Goal: Task Accomplishment & Management: Manage account settings

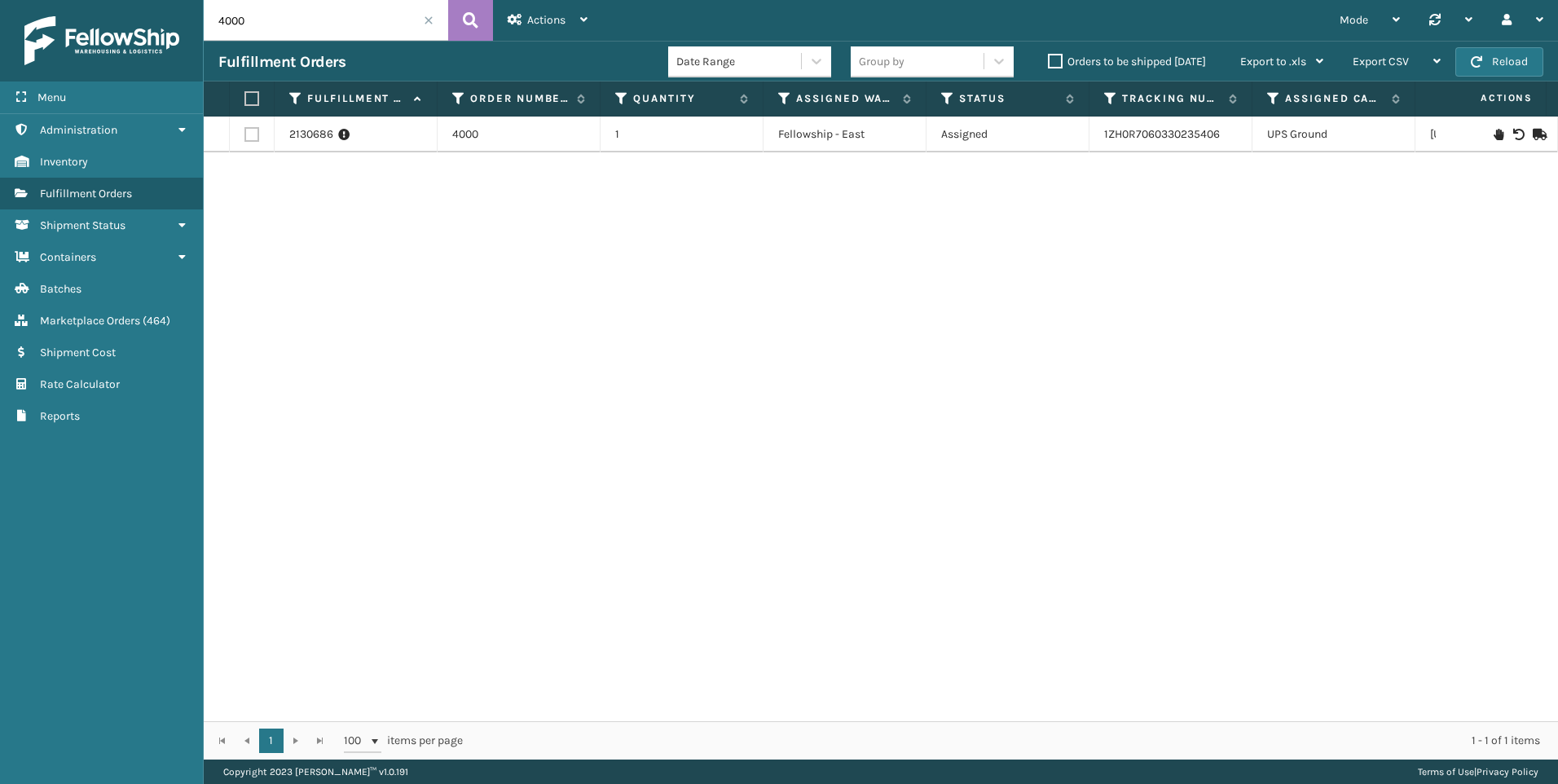
click at [240, 25] on input "4000" at bounding box center [326, 20] width 245 height 41
type input "113-0305967-7007468"
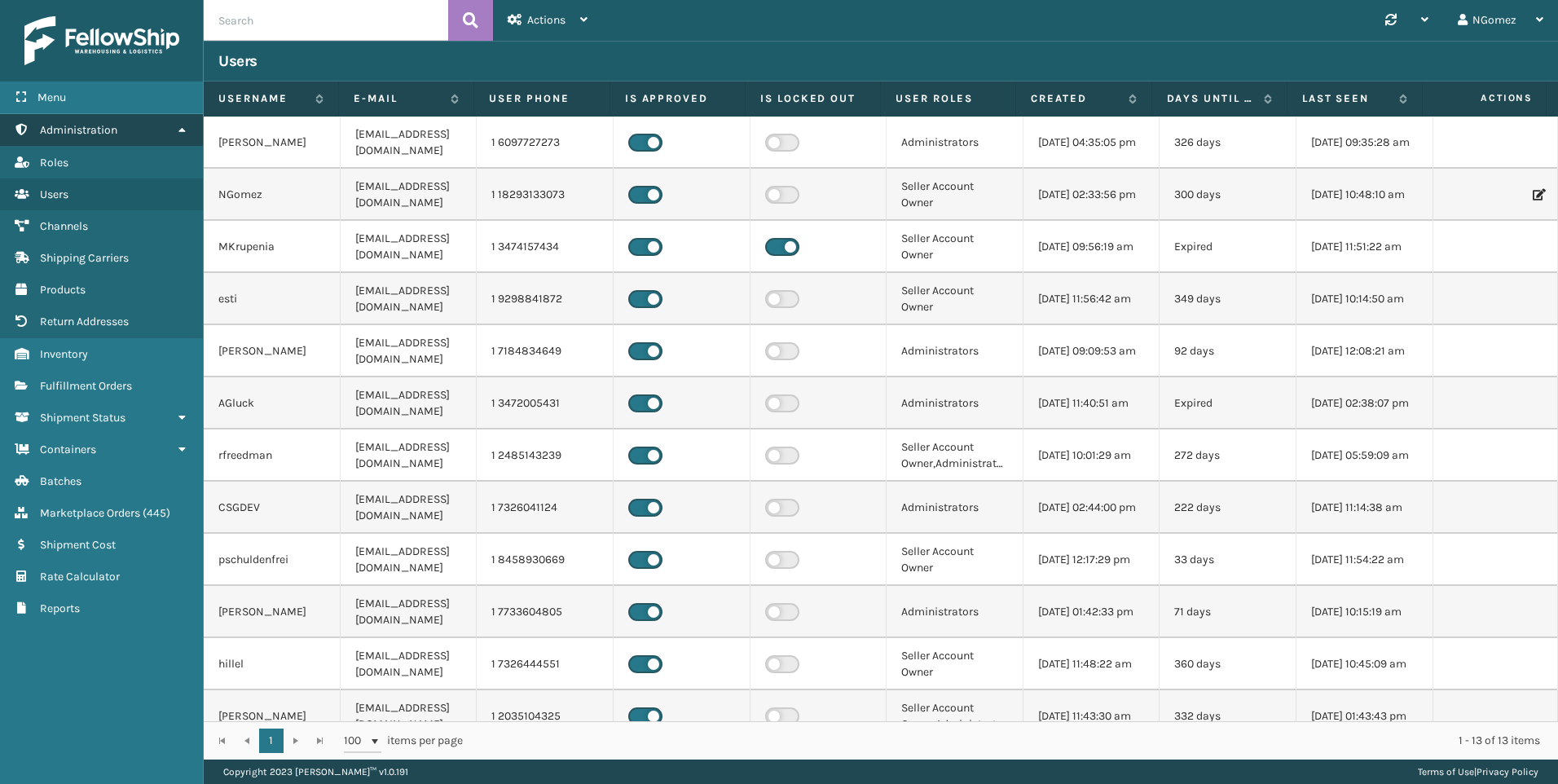
click at [130, 140] on link "Administration" at bounding box center [101, 129] width 203 height 32
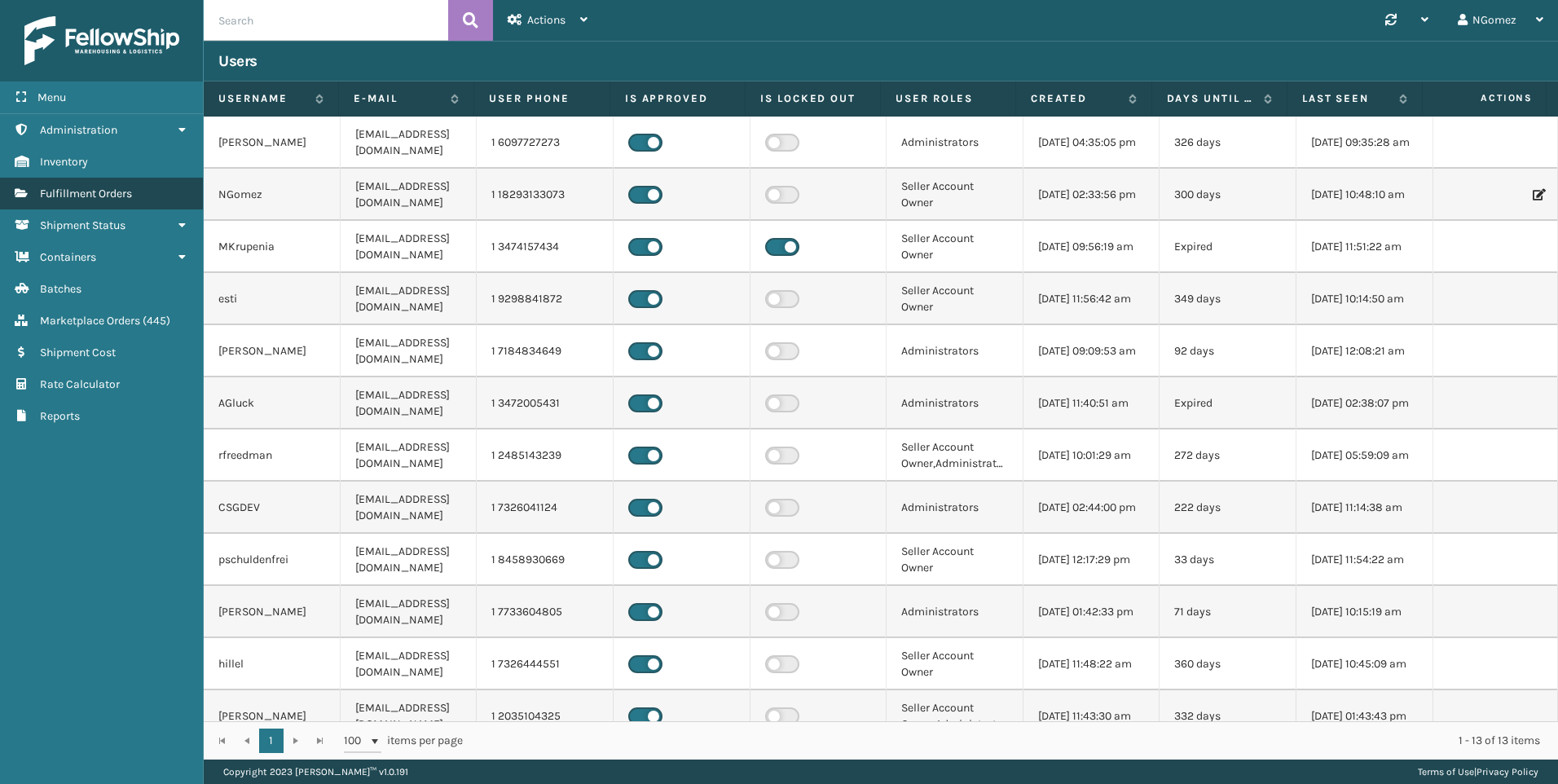
click at [120, 202] on link "Fulfillment Orders" at bounding box center [101, 193] width 203 height 32
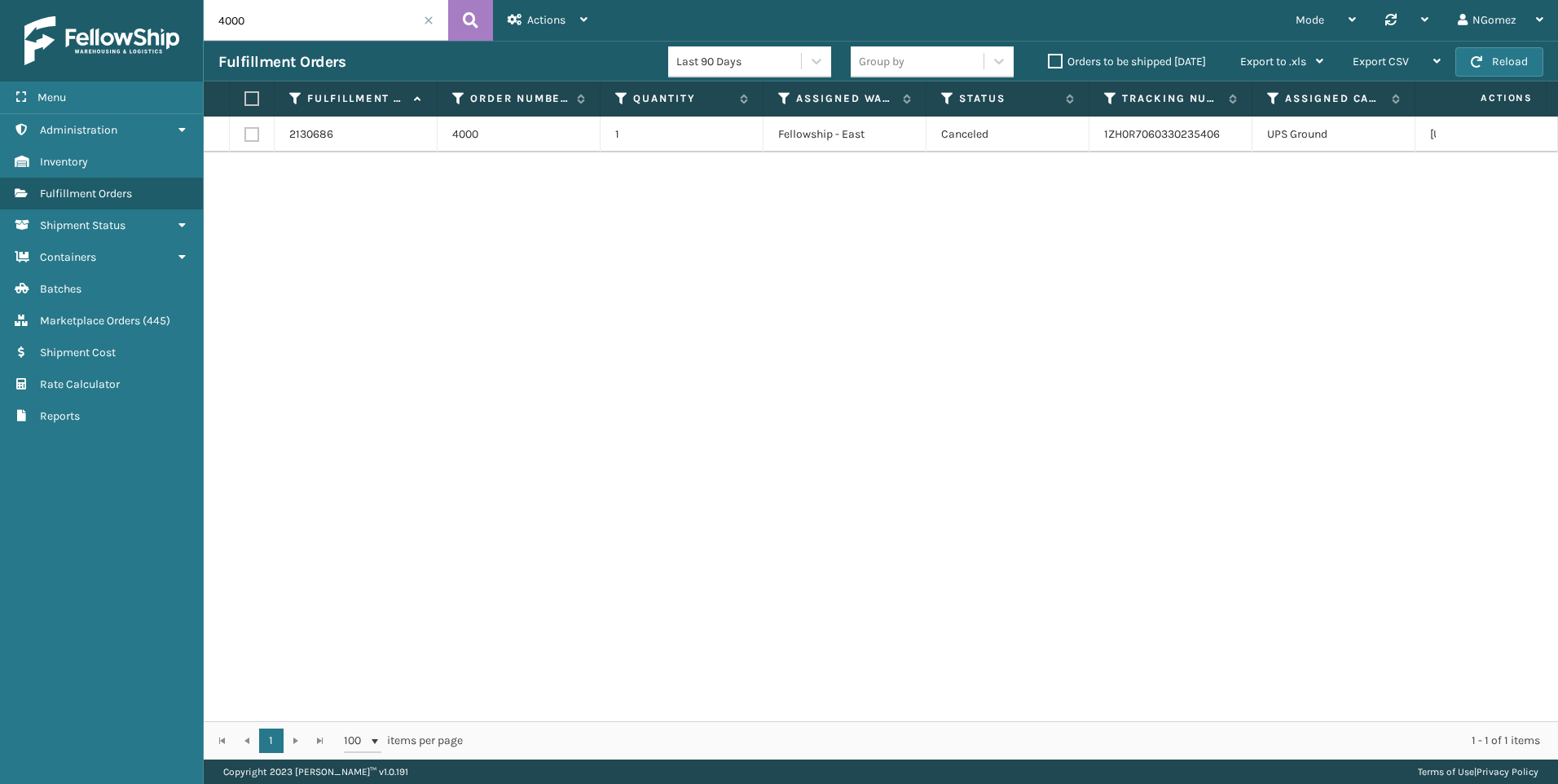
click at [337, 25] on input "4000" at bounding box center [326, 20] width 245 height 41
paste input "113-0305967-7007468"
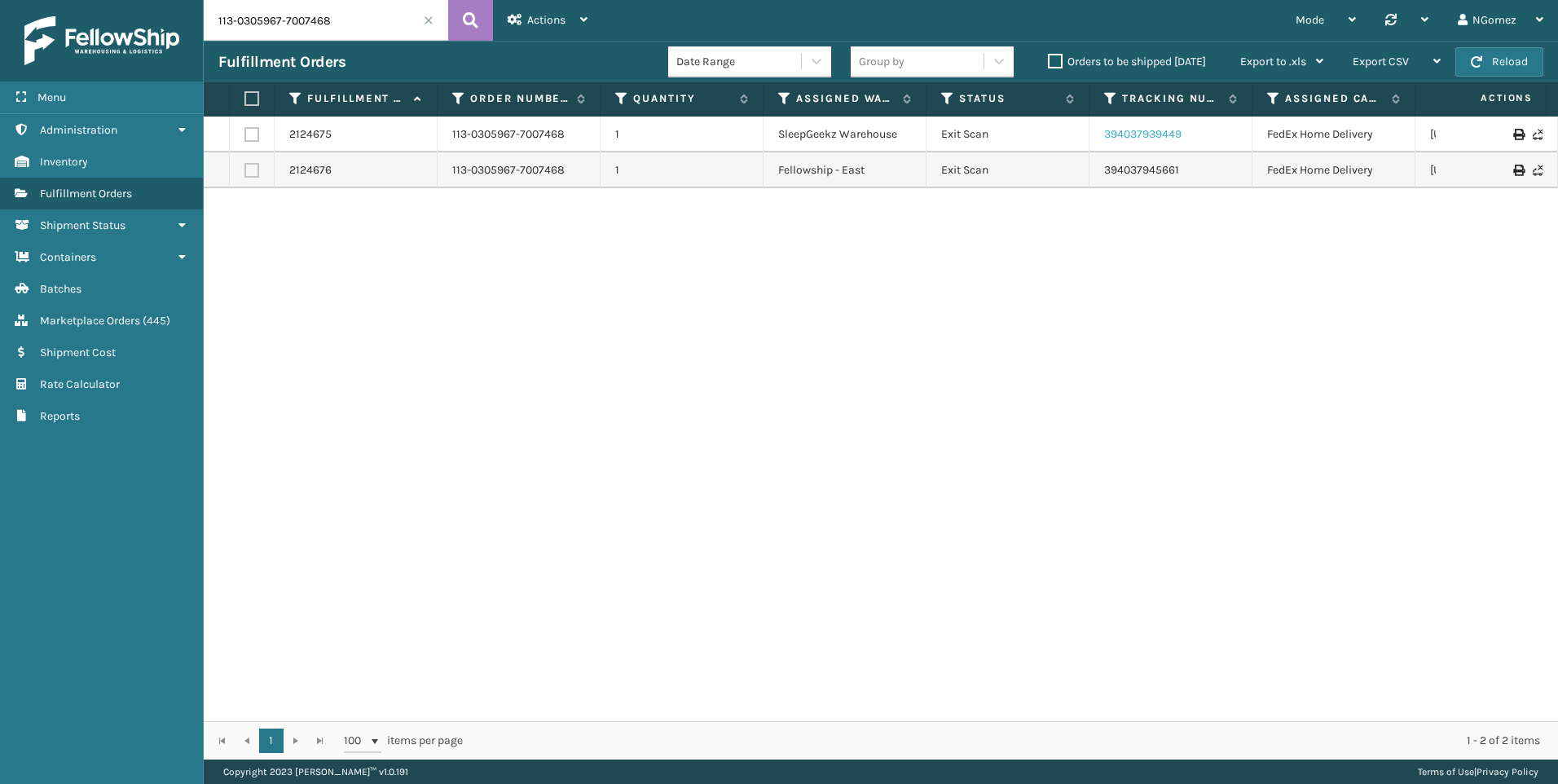
click at [1154, 135] on link "394037939449" at bounding box center [1143, 134] width 77 height 13
click at [1108, 168] on link "394037945661" at bounding box center [1142, 169] width 75 height 13
click at [265, 21] on input "113-0305967-7007468" at bounding box center [326, 20] width 245 height 41
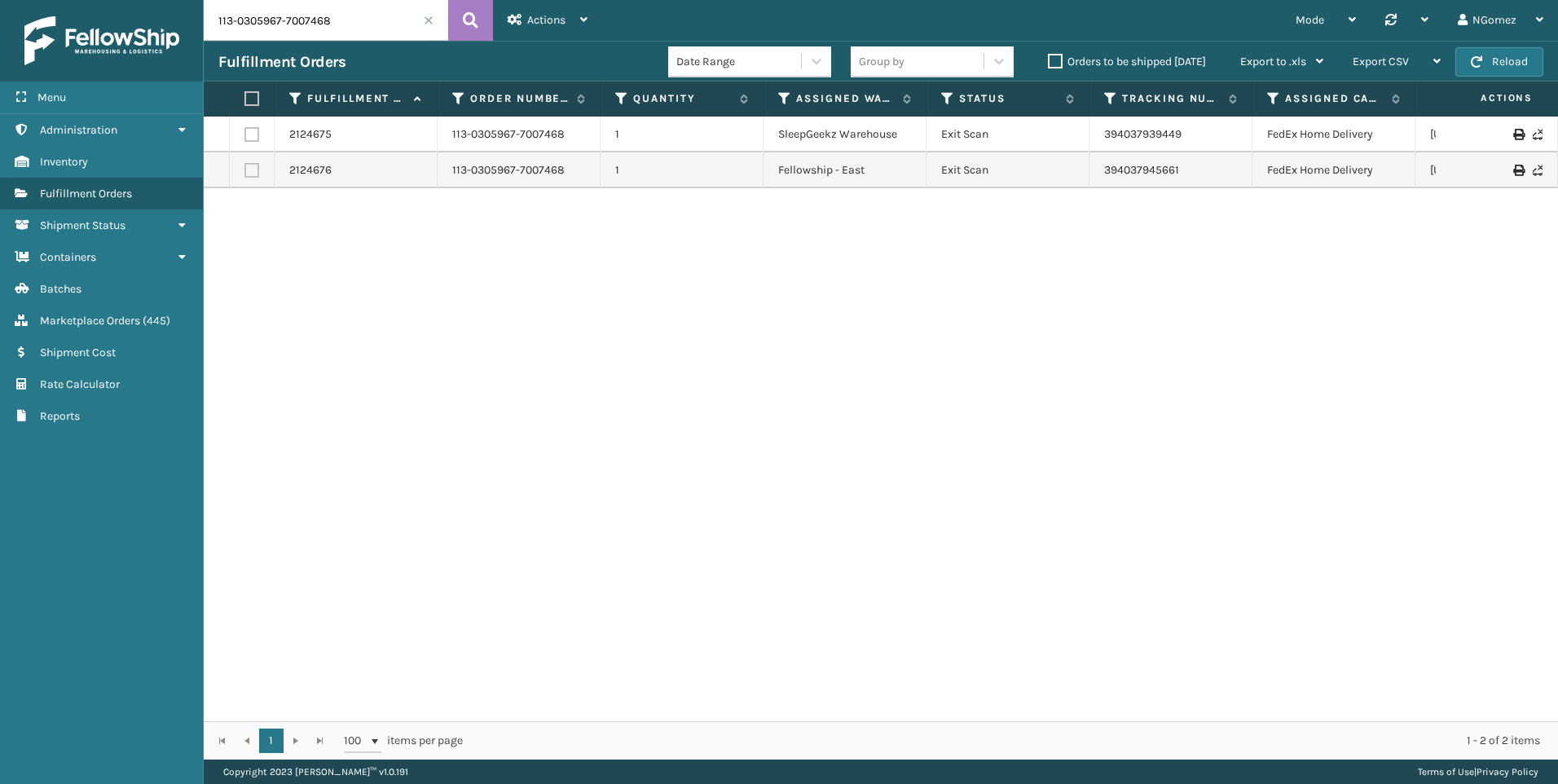
paste input "2-8360554-1641867"
type input "112-8360554-1641867"
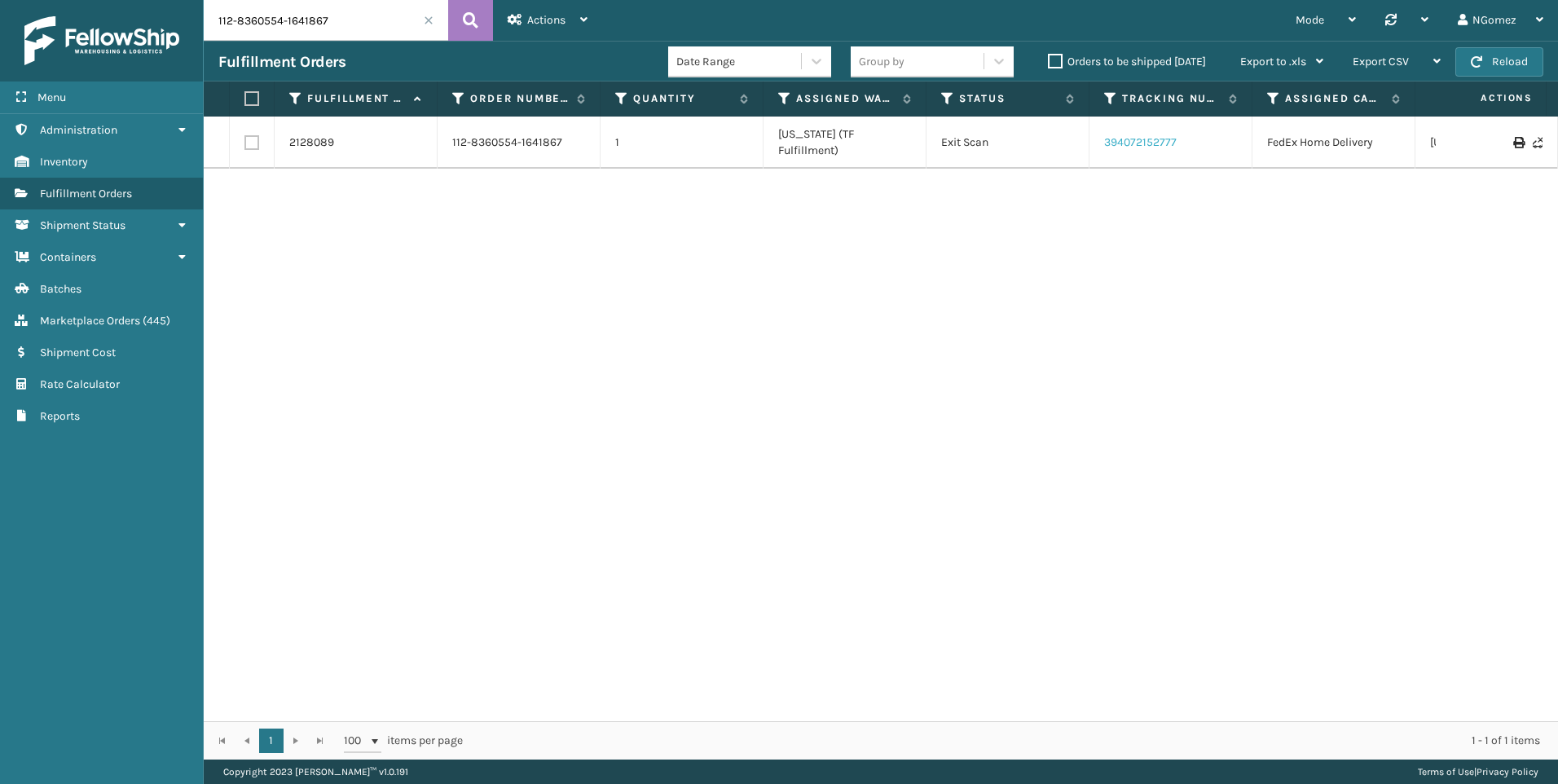
click at [1130, 135] on link "394072152777" at bounding box center [1141, 142] width 73 height 13
click at [141, 316] on span "Marketplace Orders" at bounding box center [90, 320] width 100 height 13
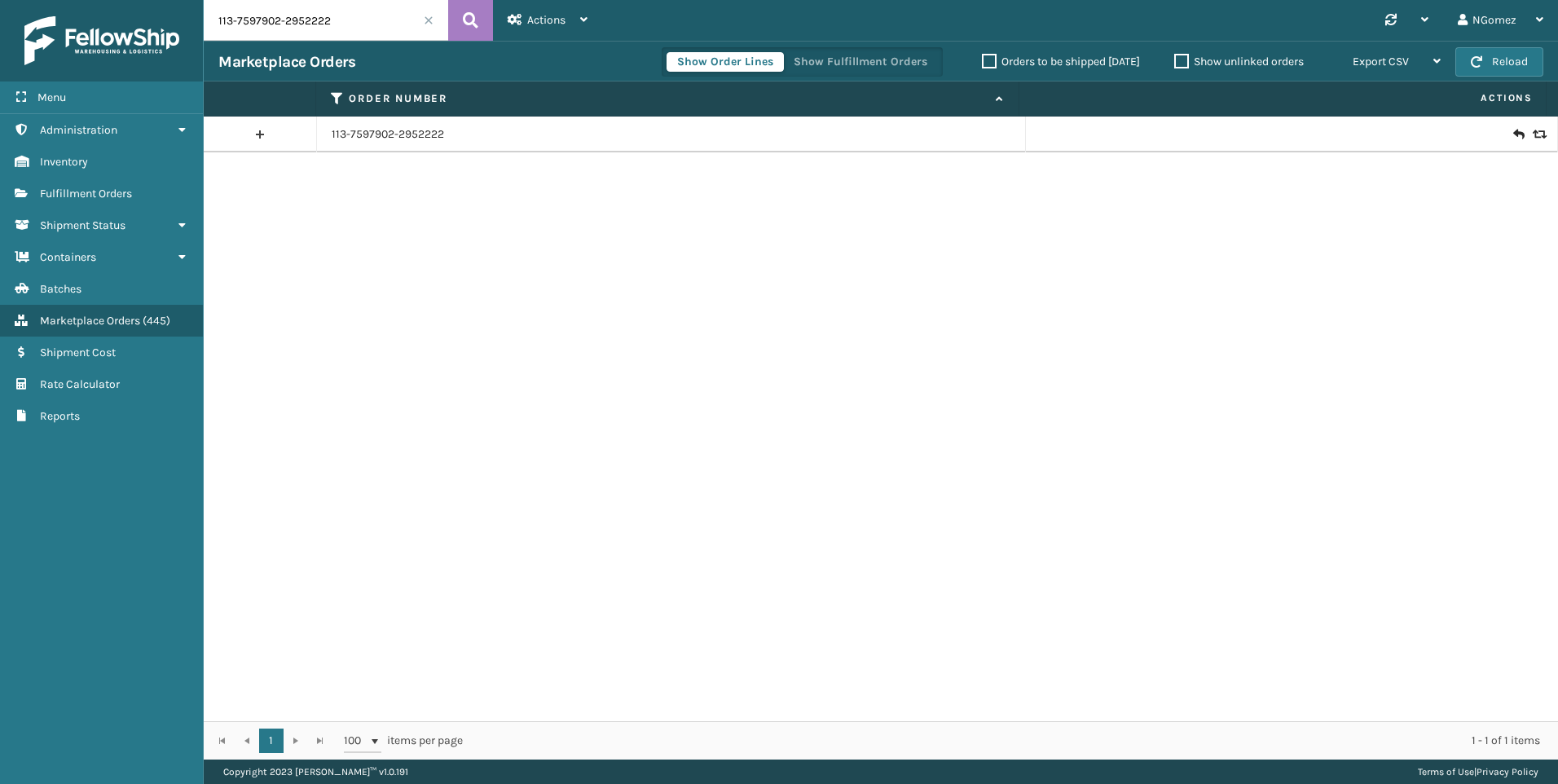
click at [312, 29] on input "113-7597902-2952222" at bounding box center [326, 20] width 245 height 41
paste input "[CREDIT_CARD_NUMBER]"
type input "111-5655749-3853833"
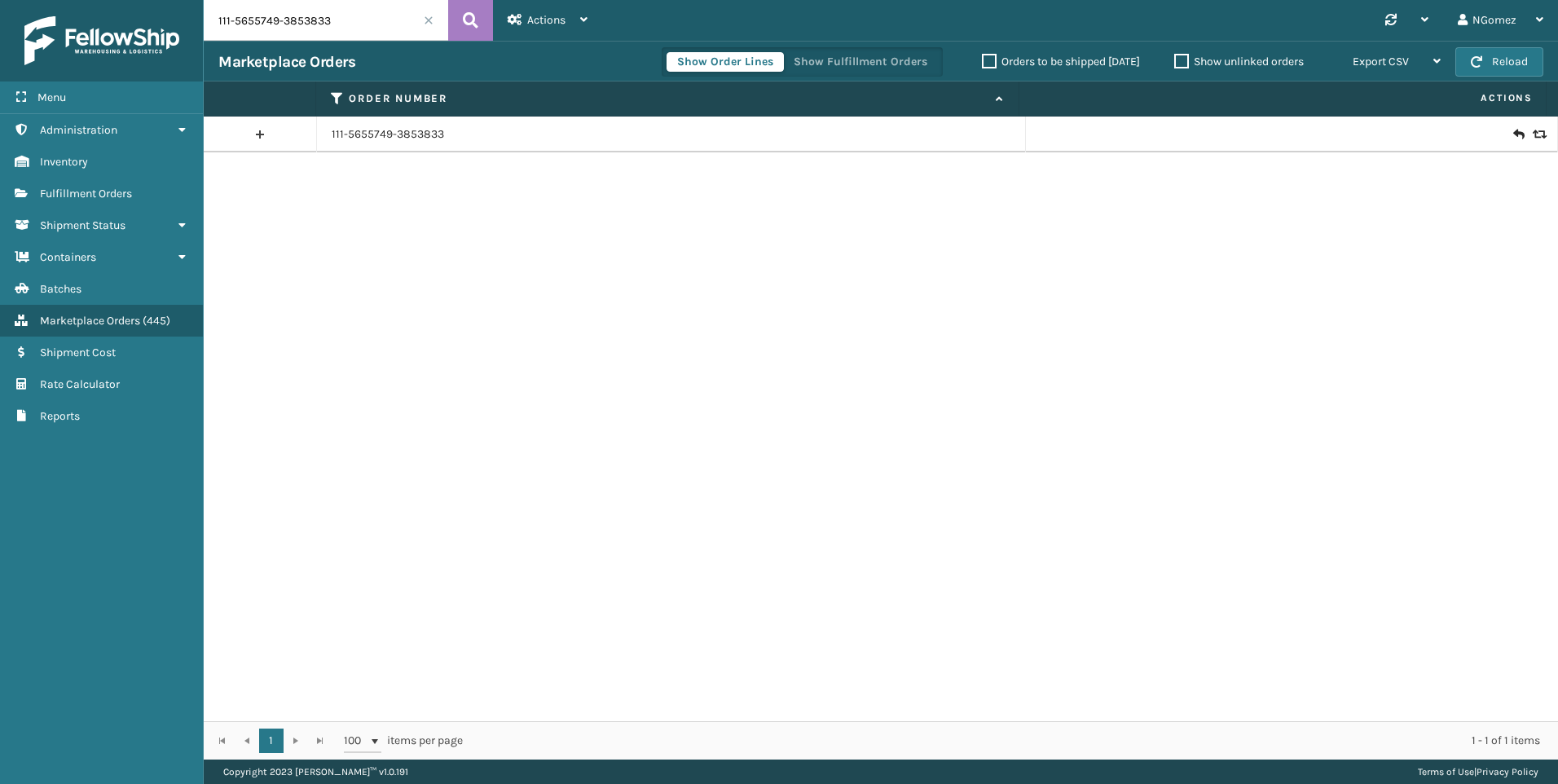
click at [1513, 135] on icon at bounding box center [1518, 134] width 10 height 16
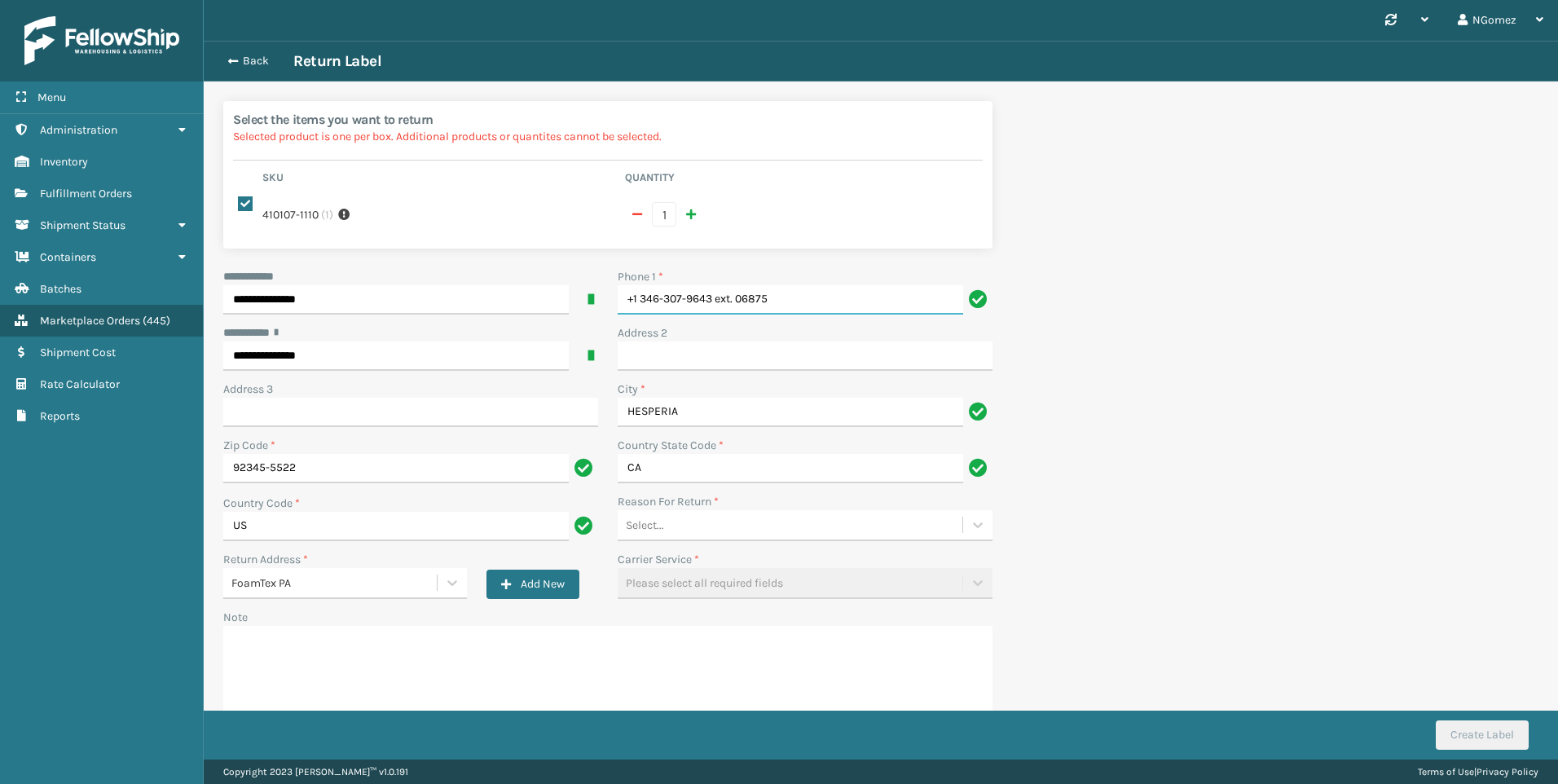
drag, startPoint x: 777, startPoint y: 294, endPoint x: 714, endPoint y: 288, distance: 63.3
click at [714, 288] on input "+1 346-307-9643 ext. 06875" at bounding box center [790, 299] width 345 height 30
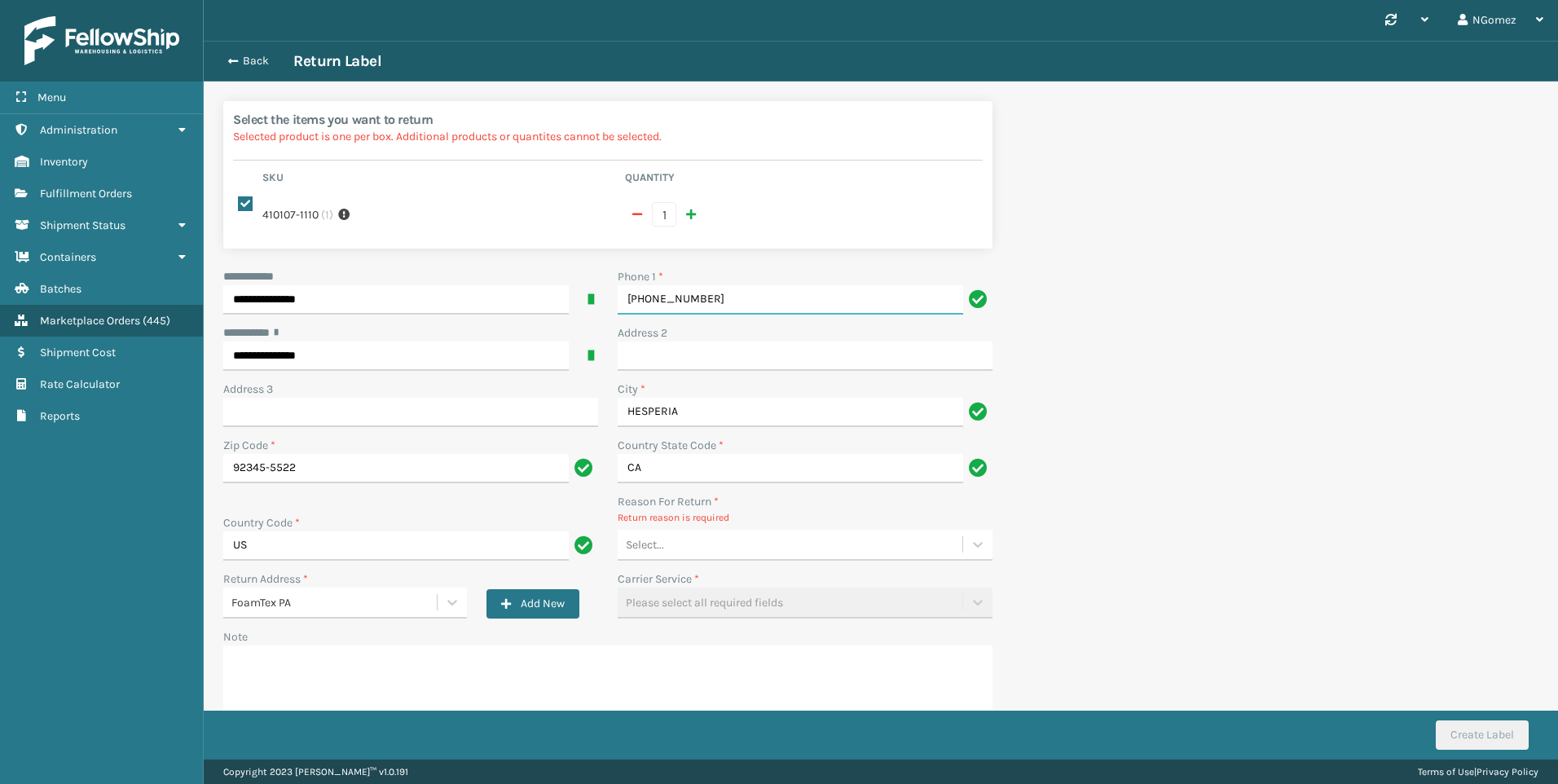
type input "[PHONE_NUMBER]"
click at [712, 532] on div "Select..." at bounding box center [790, 545] width 344 height 27
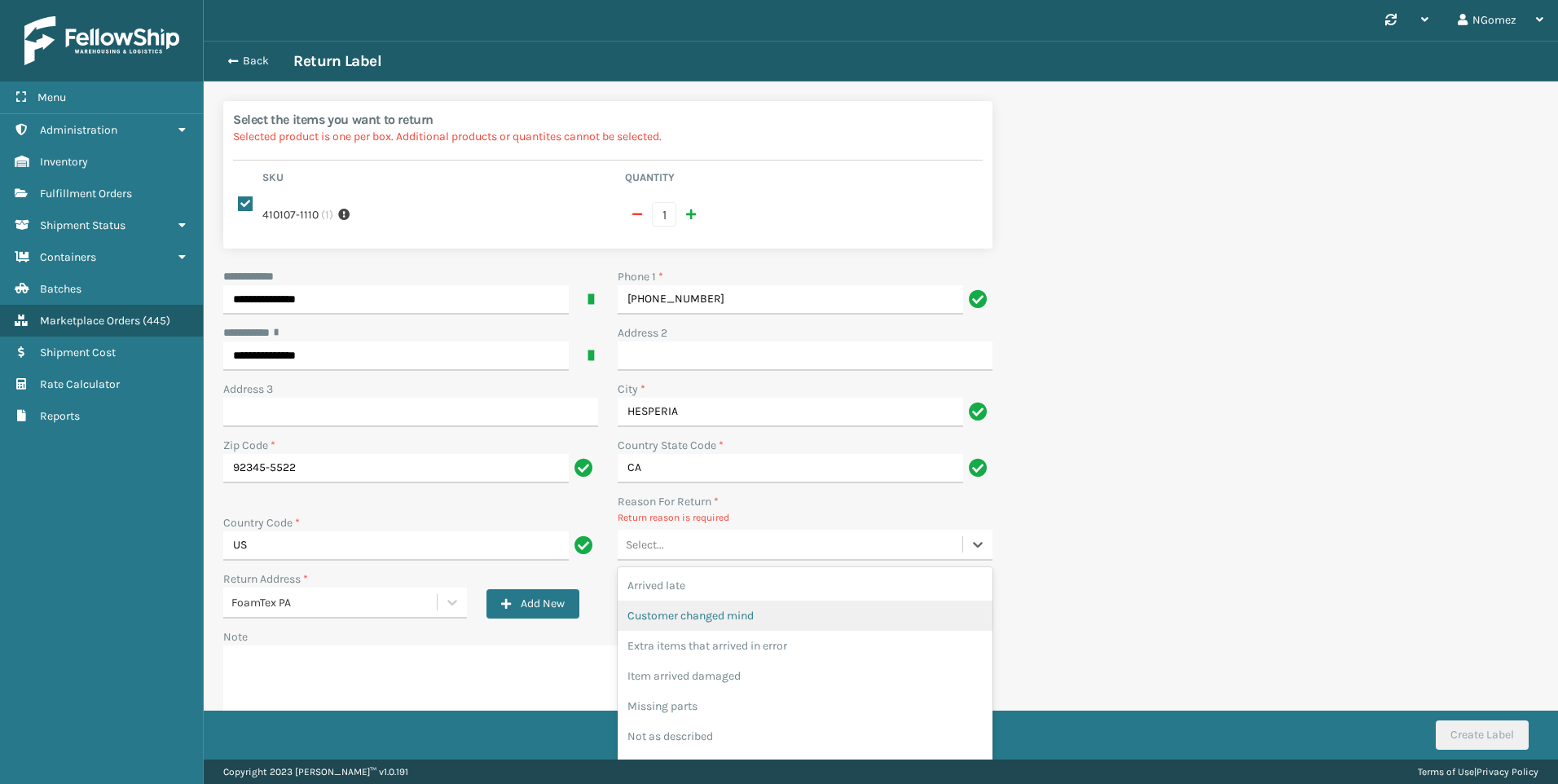
click at [744, 606] on div "Customer changed mind" at bounding box center [805, 616] width 375 height 31
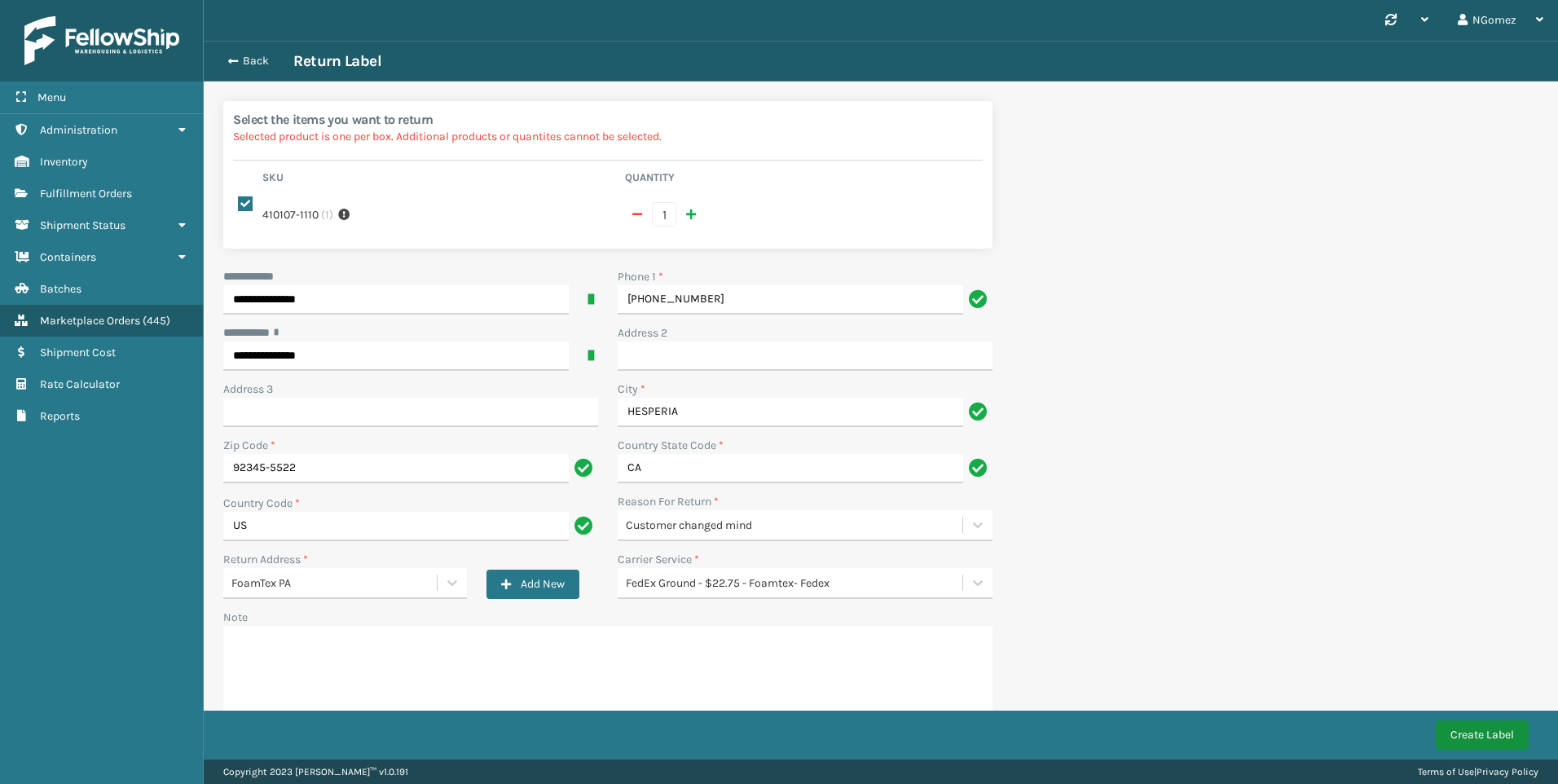
click at [1498, 727] on button "Create Label" at bounding box center [1482, 734] width 93 height 30
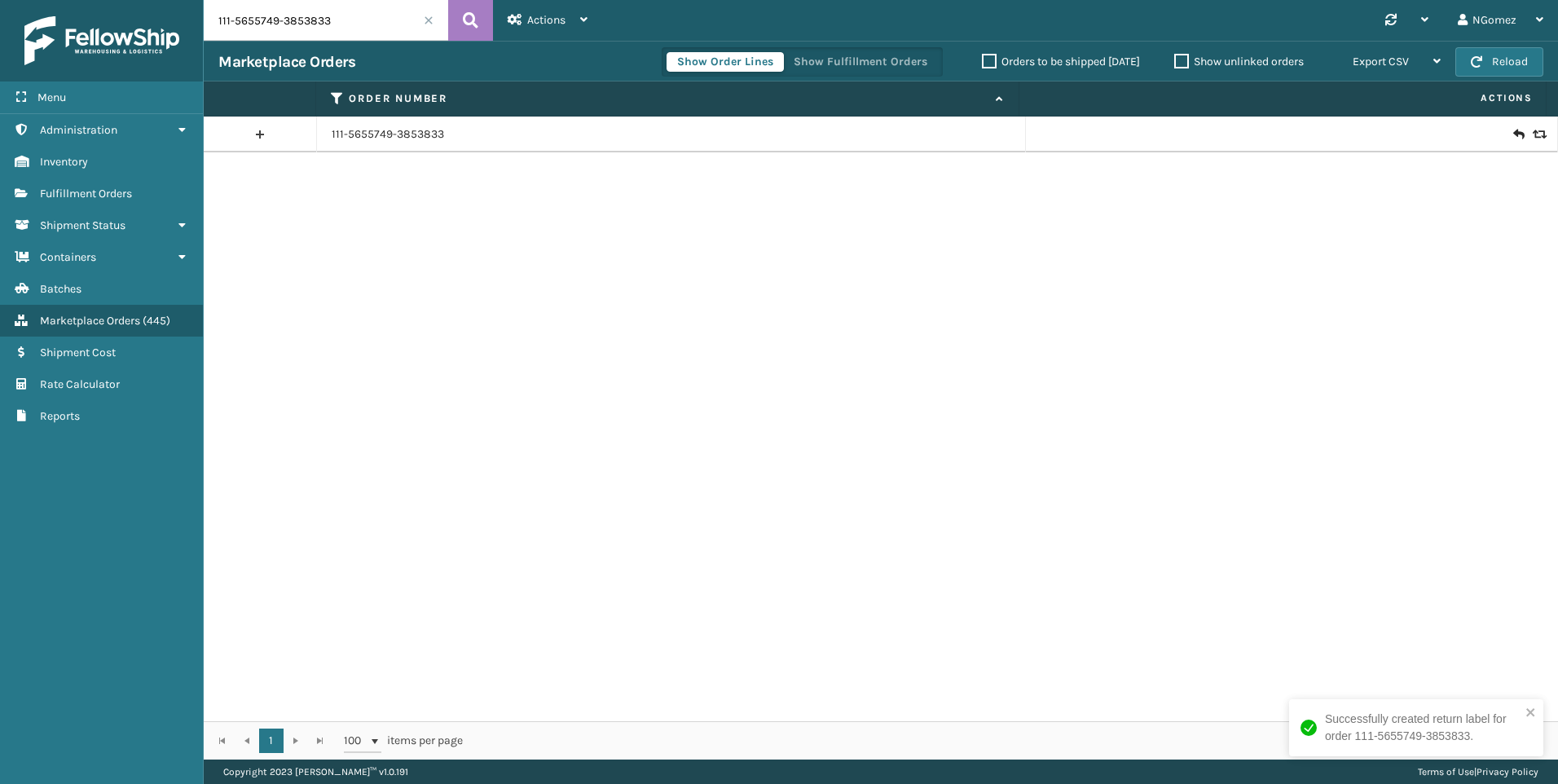
click at [269, 31] on input "111-5655749-3853833" at bounding box center [326, 20] width 245 height 41
click at [143, 193] on link "Fulfillment Orders" at bounding box center [101, 193] width 203 height 32
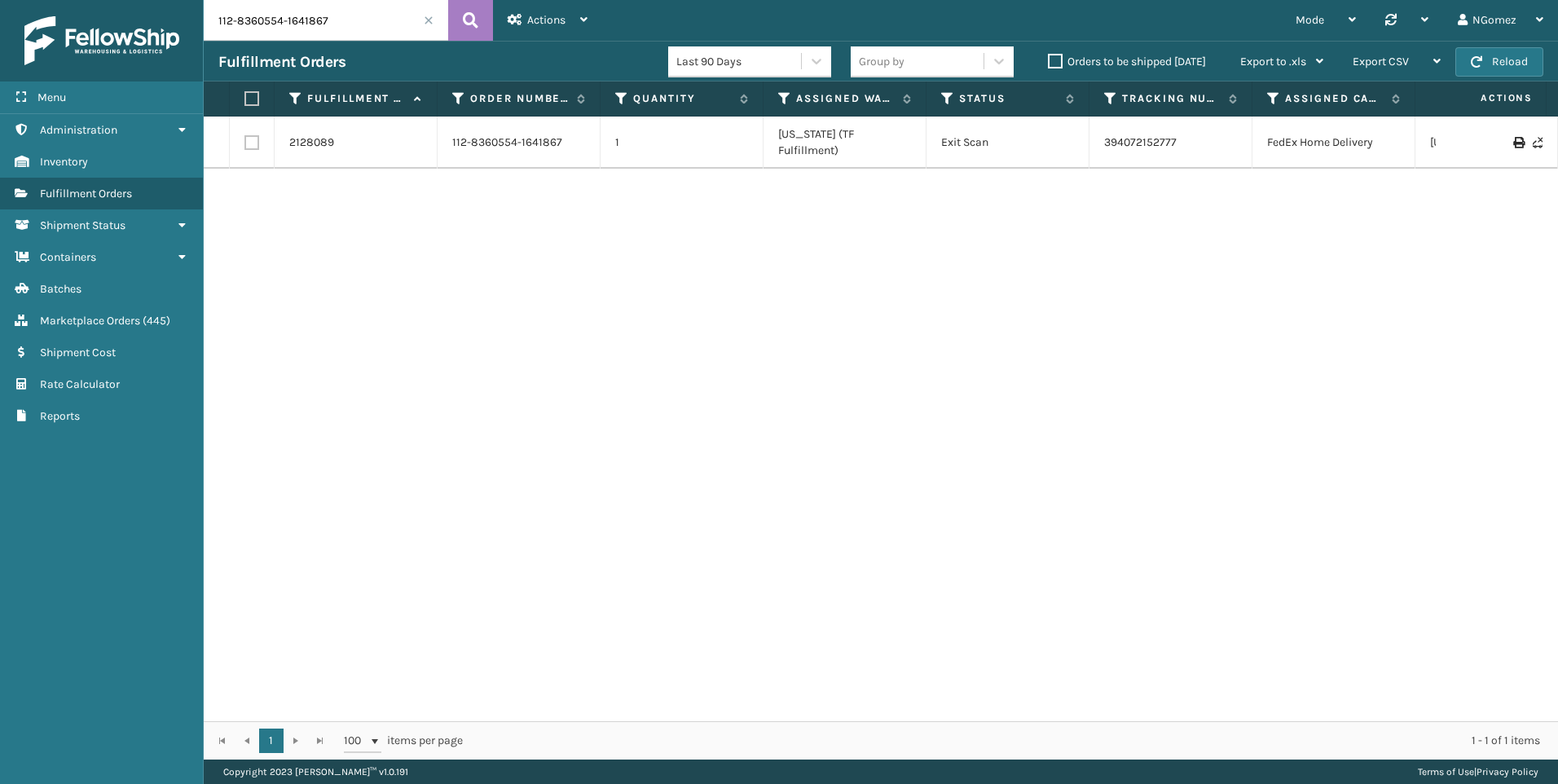
click at [284, 27] on input "112-8360554-1641867" at bounding box center [326, 20] width 245 height 41
paste input "1-4275724-7941049"
type input "111-4275724-7941049"
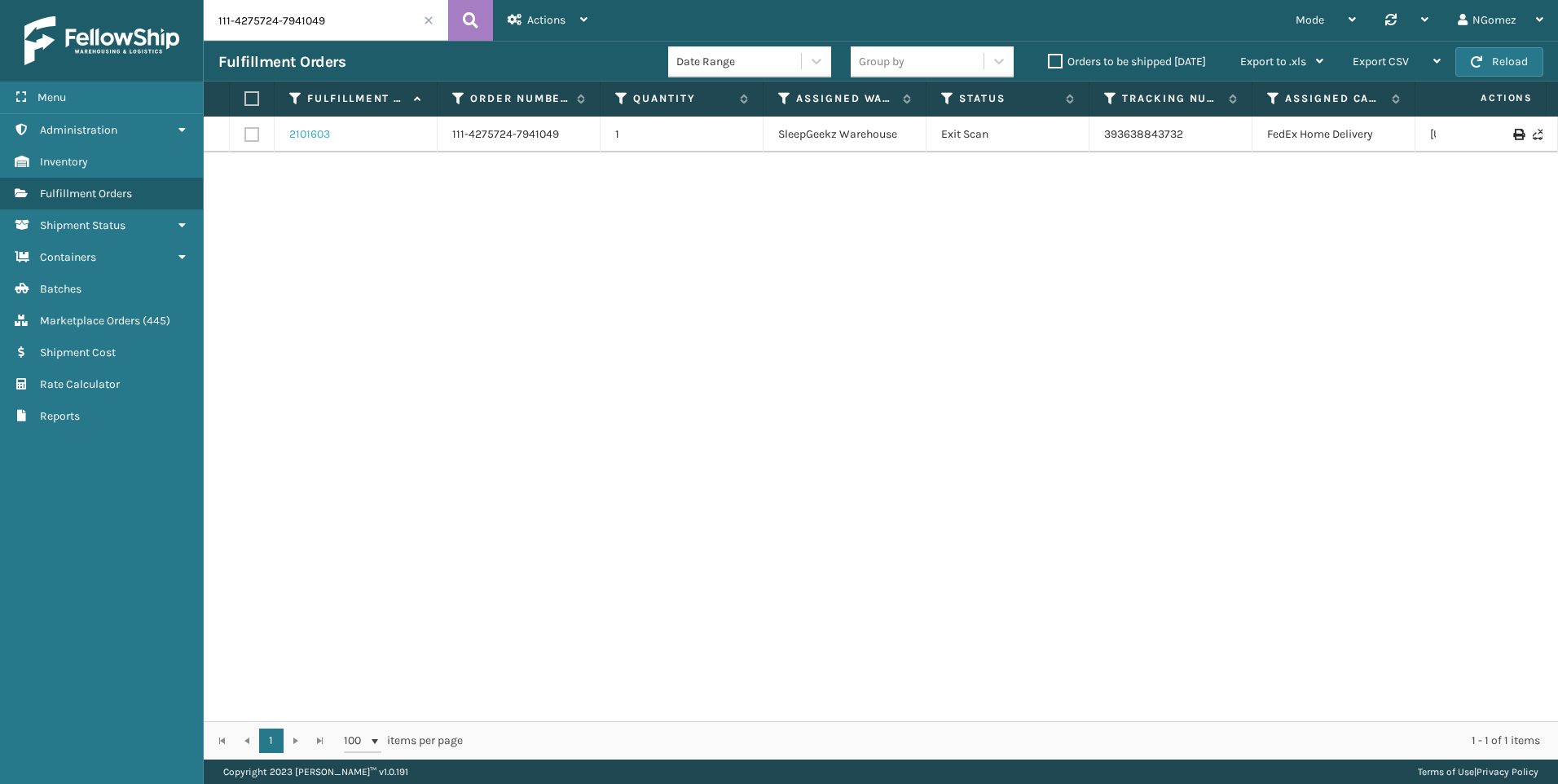
click at [321, 132] on link "2101603" at bounding box center [310, 134] width 41 height 16
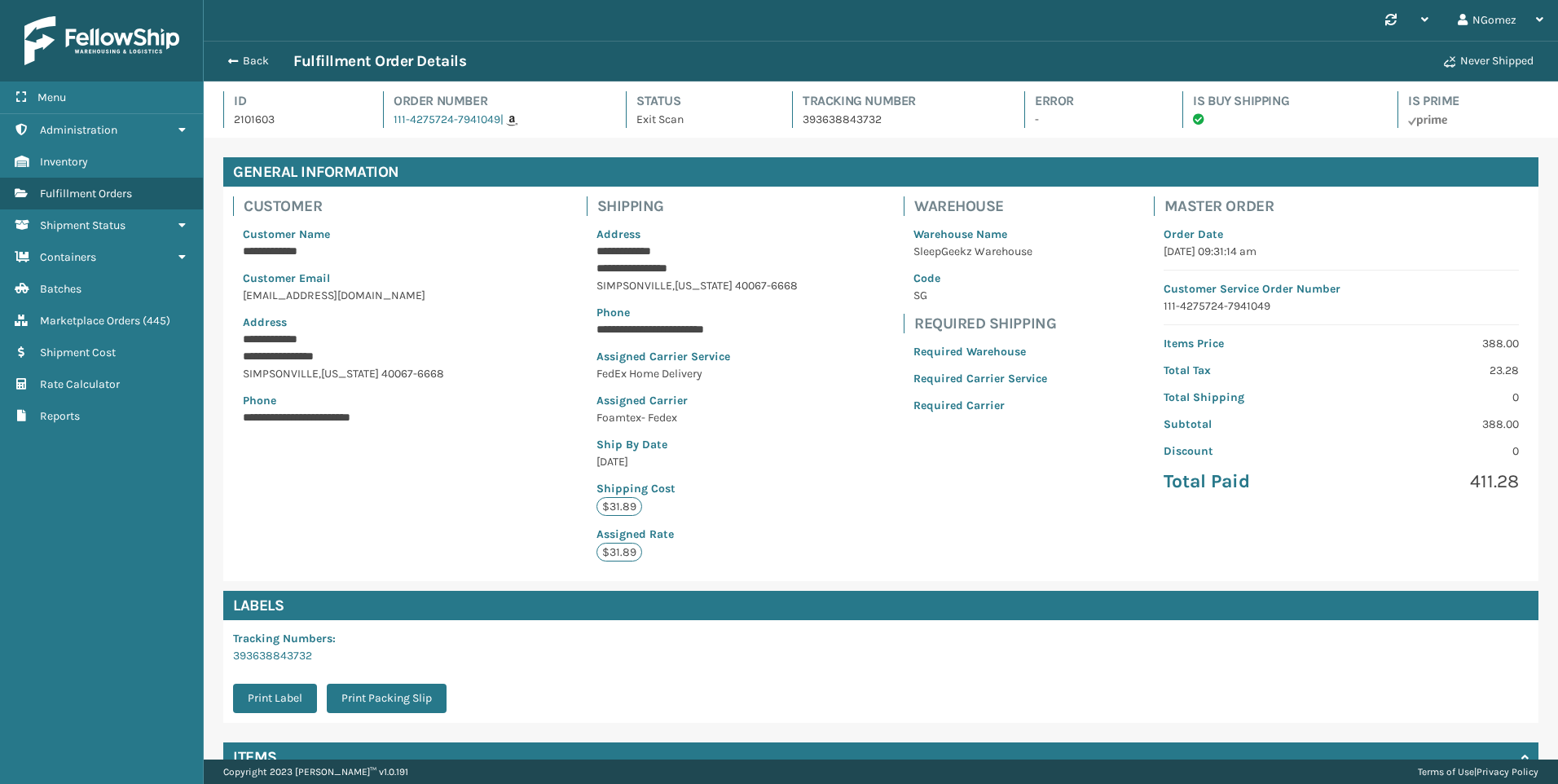
scroll to position [39, 1354]
click at [1392, 19] on icon at bounding box center [1392, 19] width 11 height 11
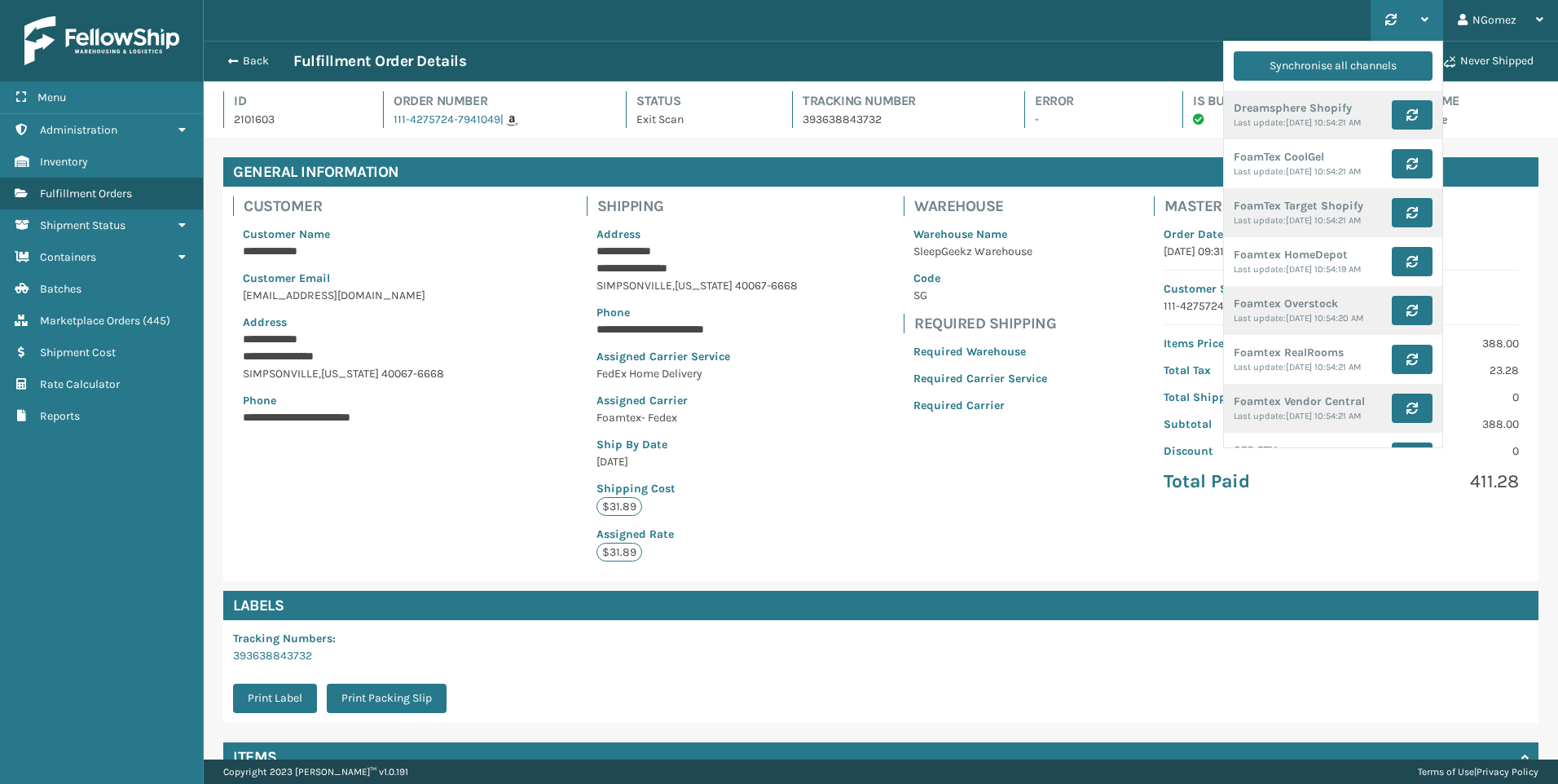
click at [1416, 19] on div at bounding box center [1407, 20] width 43 height 41
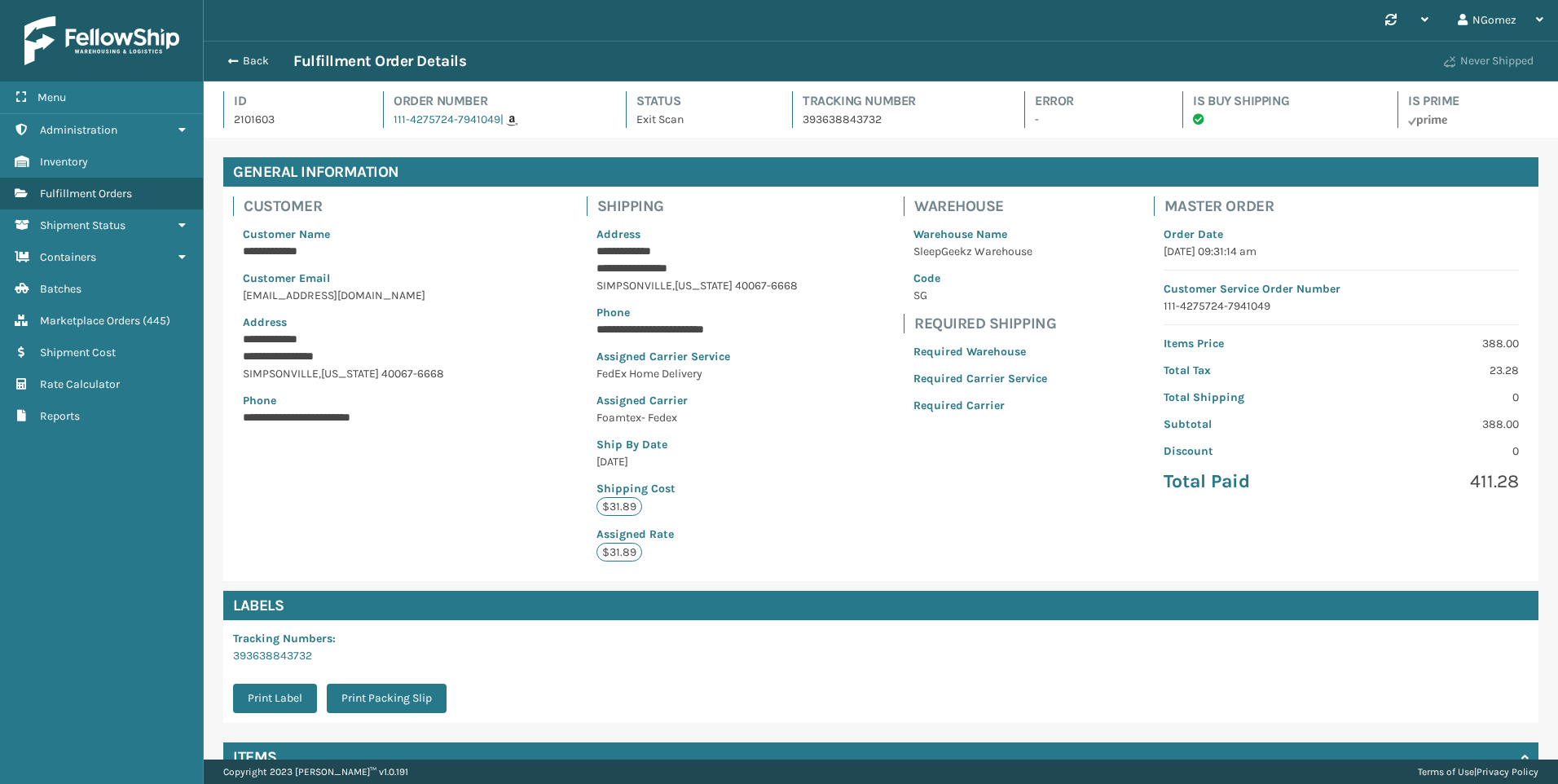
click at [1474, 58] on button "Never Shipped" at bounding box center [1489, 61] width 109 height 33
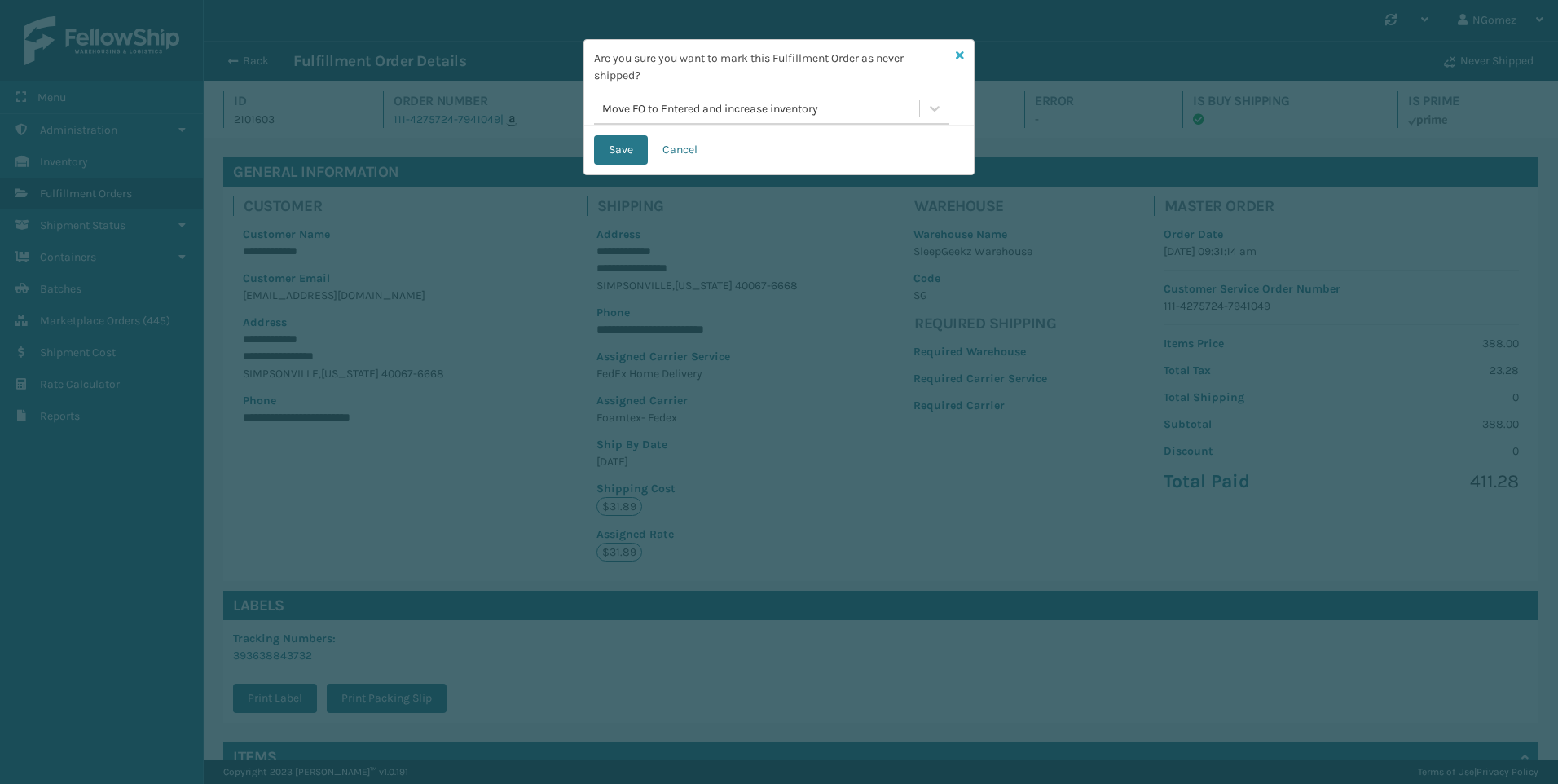
click at [962, 52] on icon at bounding box center [960, 55] width 9 height 11
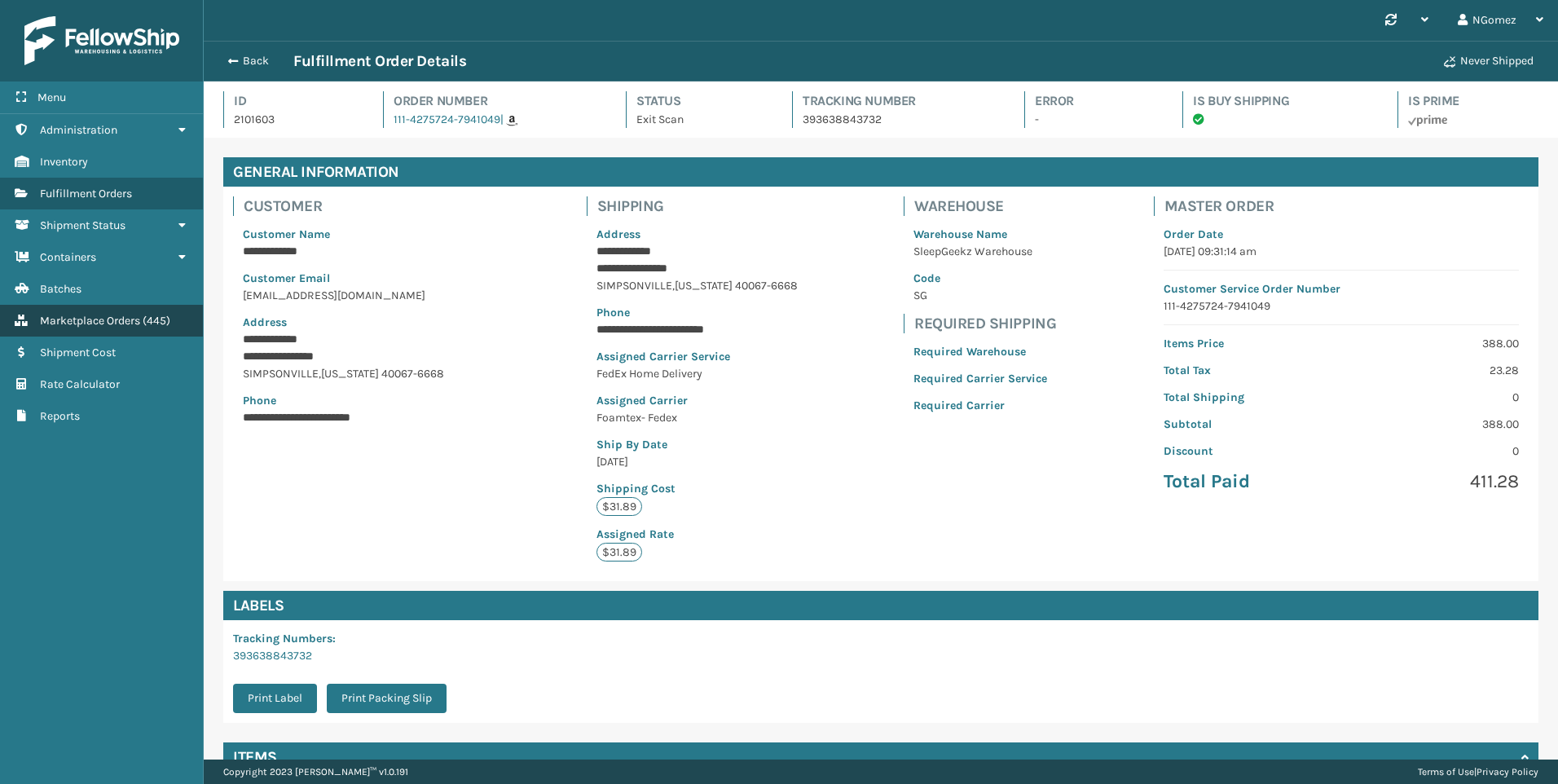
click at [131, 327] on link "Marketplace Orders ( 445 )" at bounding box center [101, 320] width 203 height 32
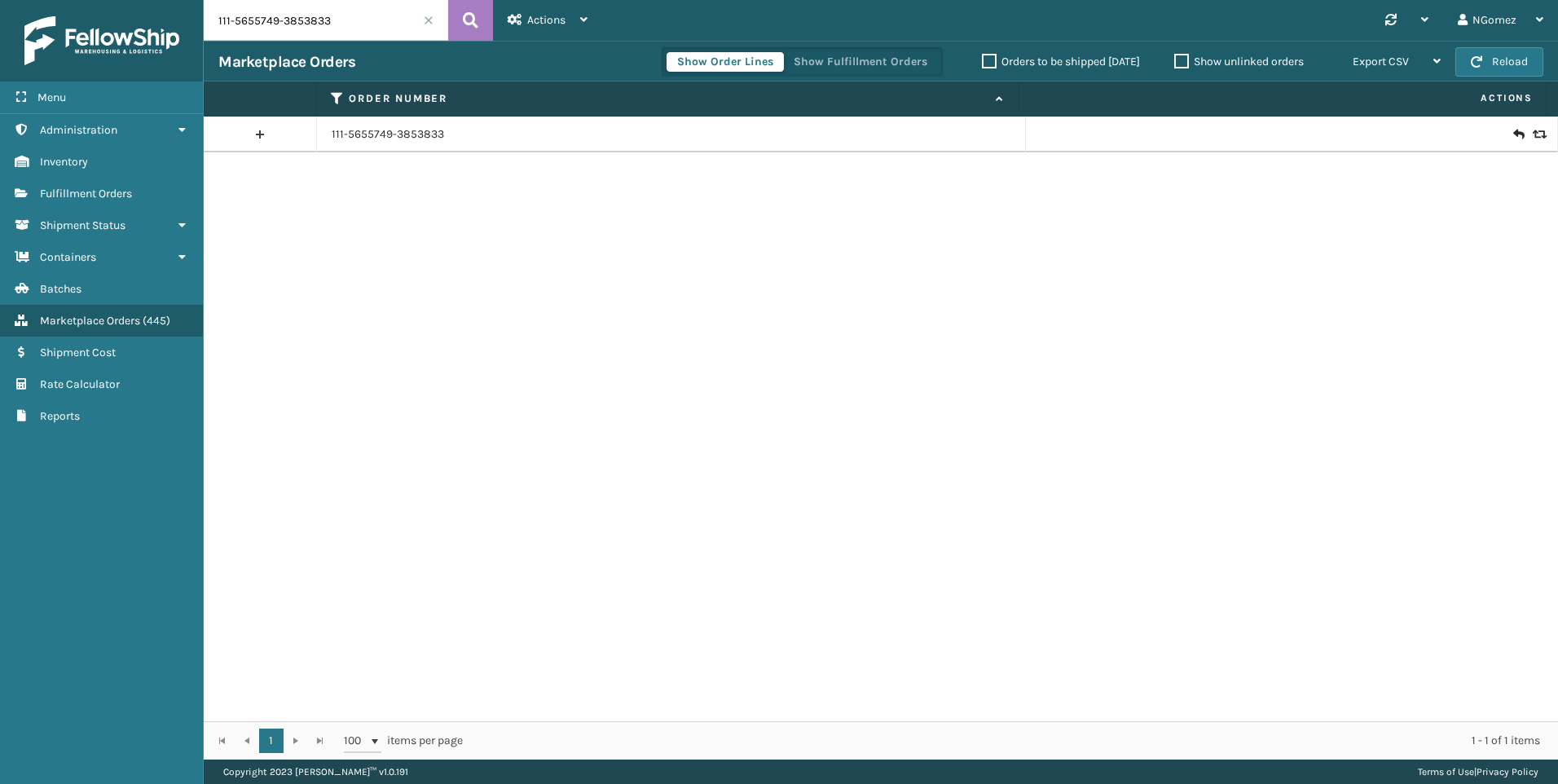
click at [362, 29] on input "111-5655749-3853833" at bounding box center [326, 20] width 245 height 41
paste input "4275724-7941049"
type input "111-4275724-7941049"
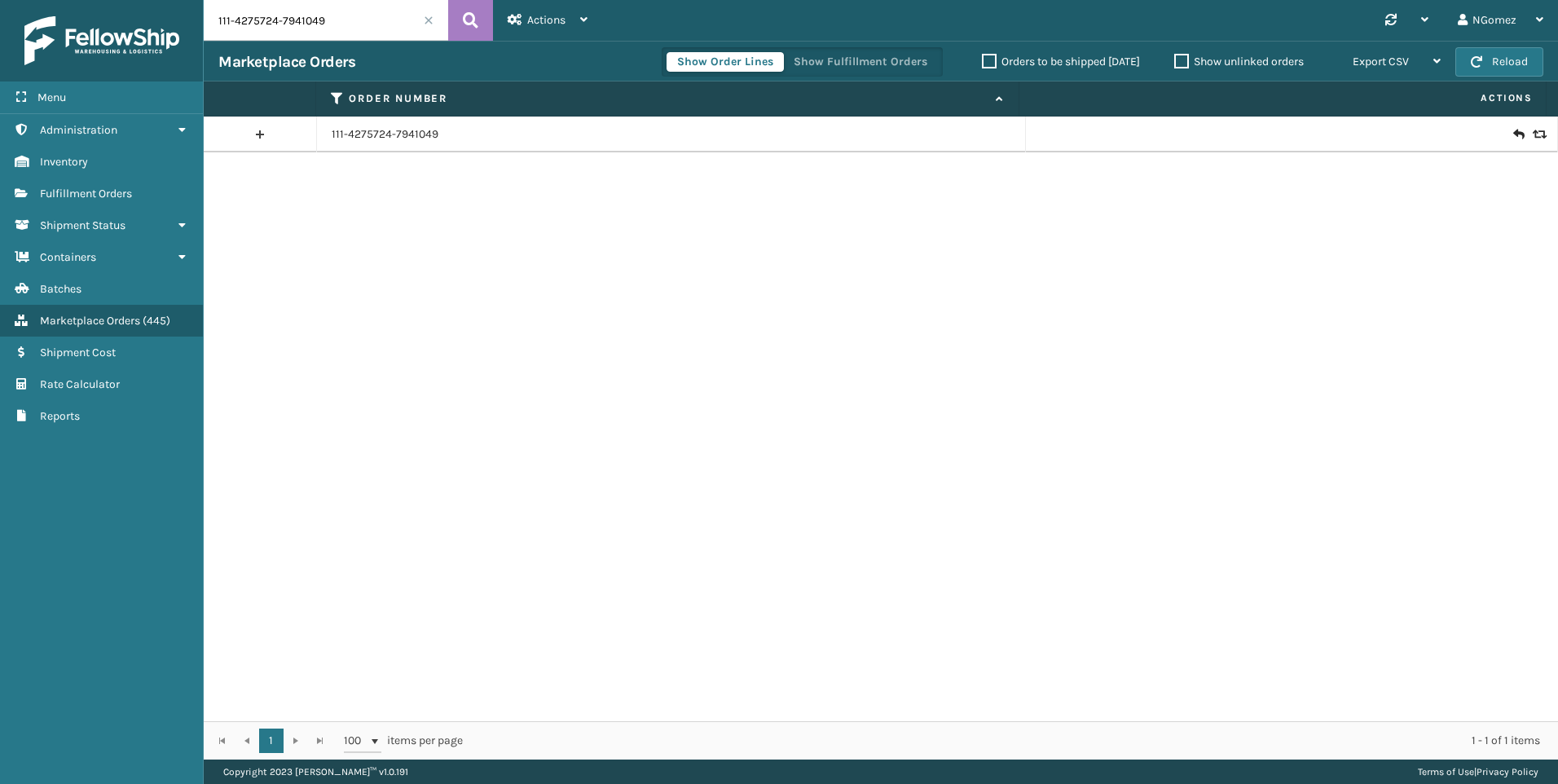
click at [1533, 137] on icon at bounding box center [1538, 135] width 10 height 11
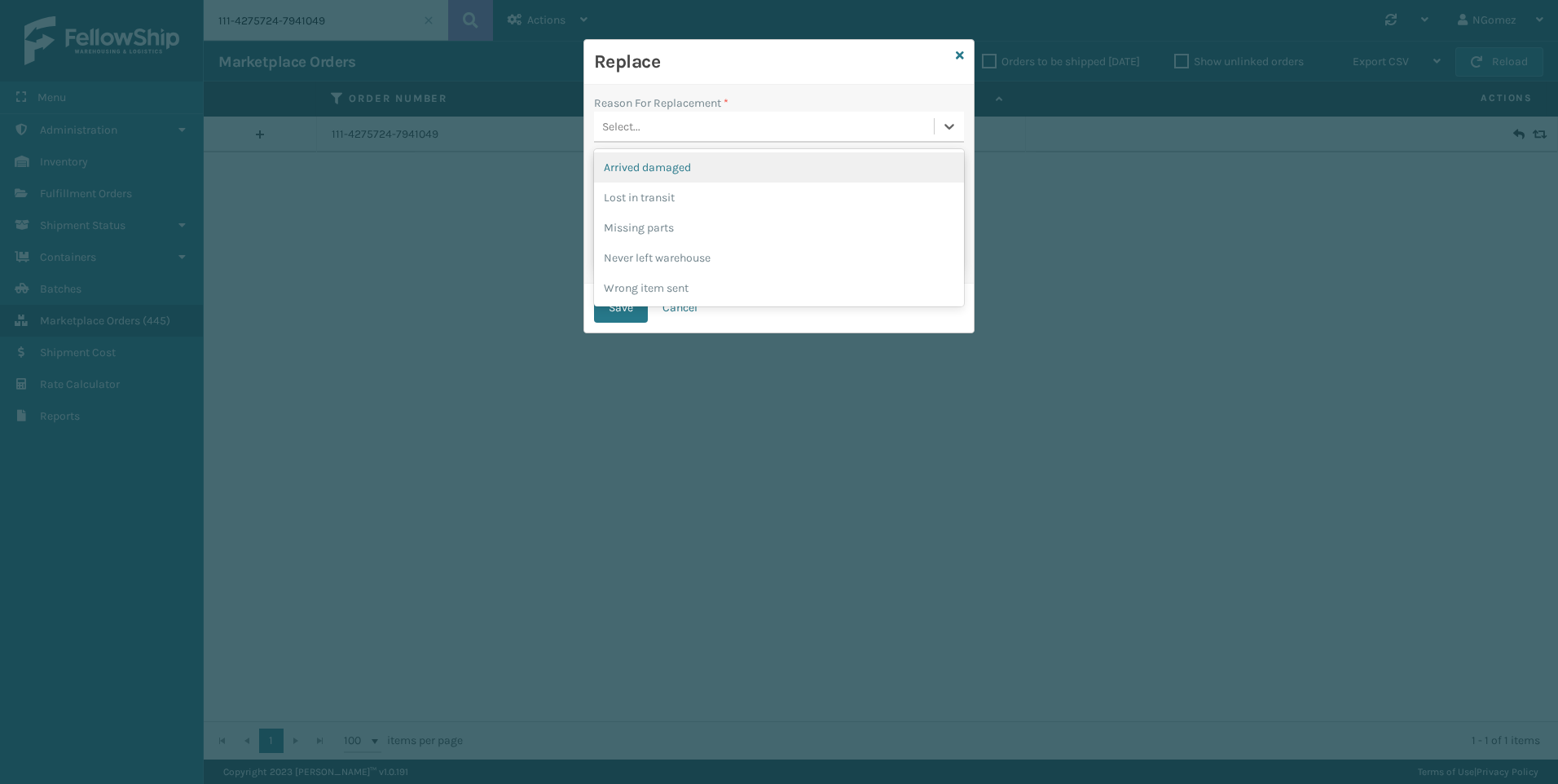
click at [819, 129] on div "Select..." at bounding box center [763, 126] width 340 height 27
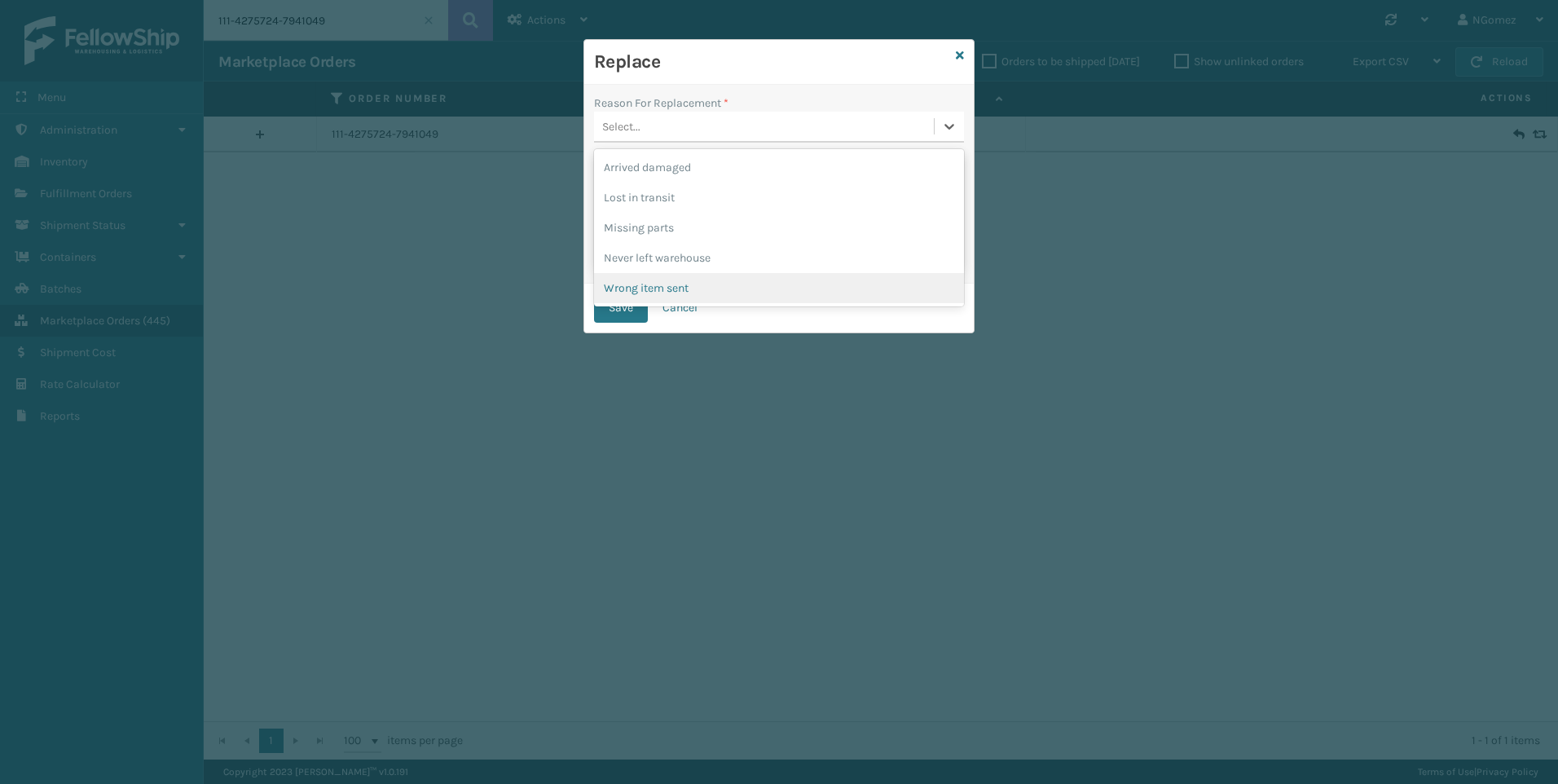
click at [715, 290] on div "Wrong item sent" at bounding box center [779, 288] width 370 height 31
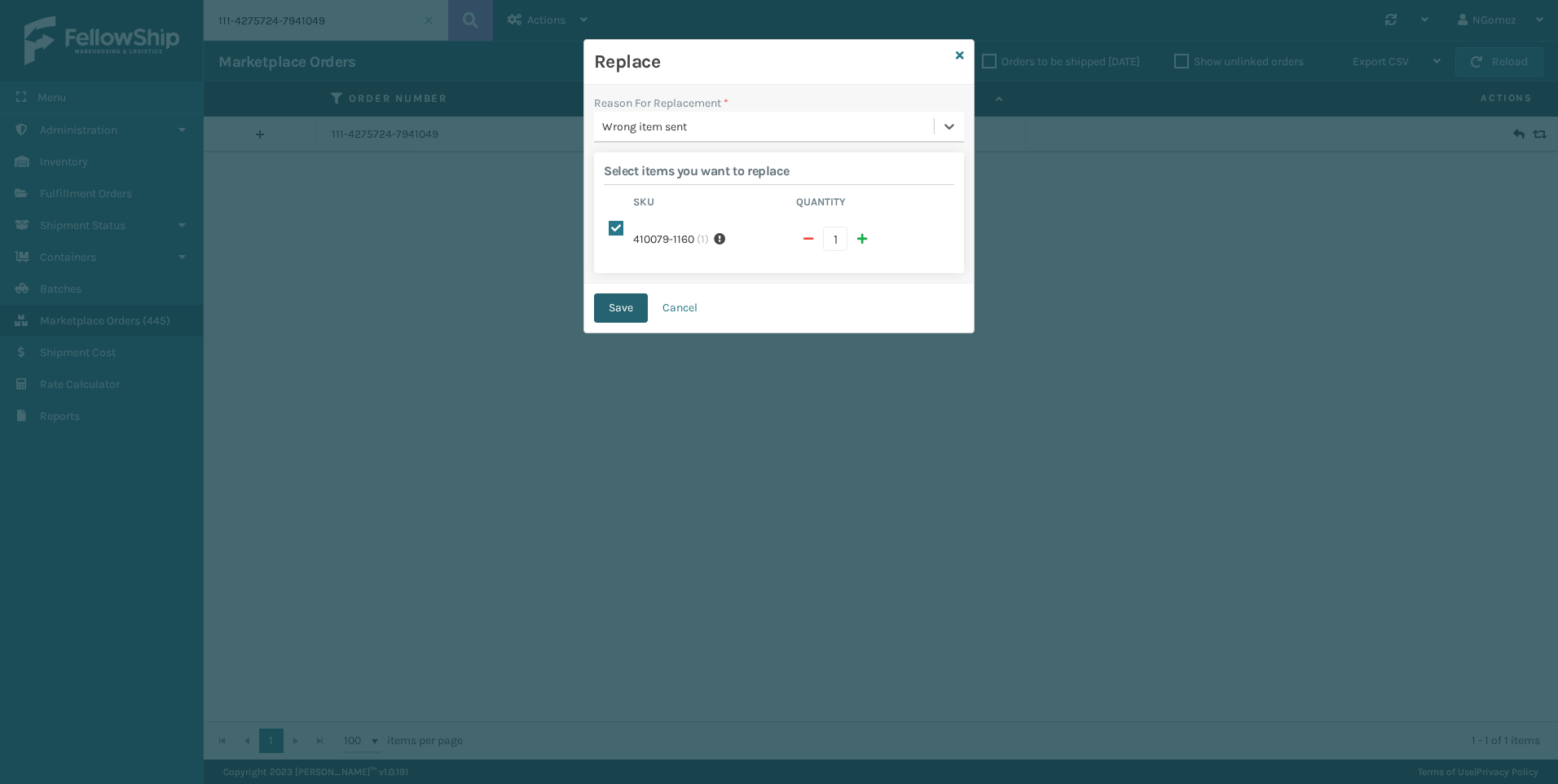
click at [625, 294] on button "Save" at bounding box center [621, 308] width 54 height 30
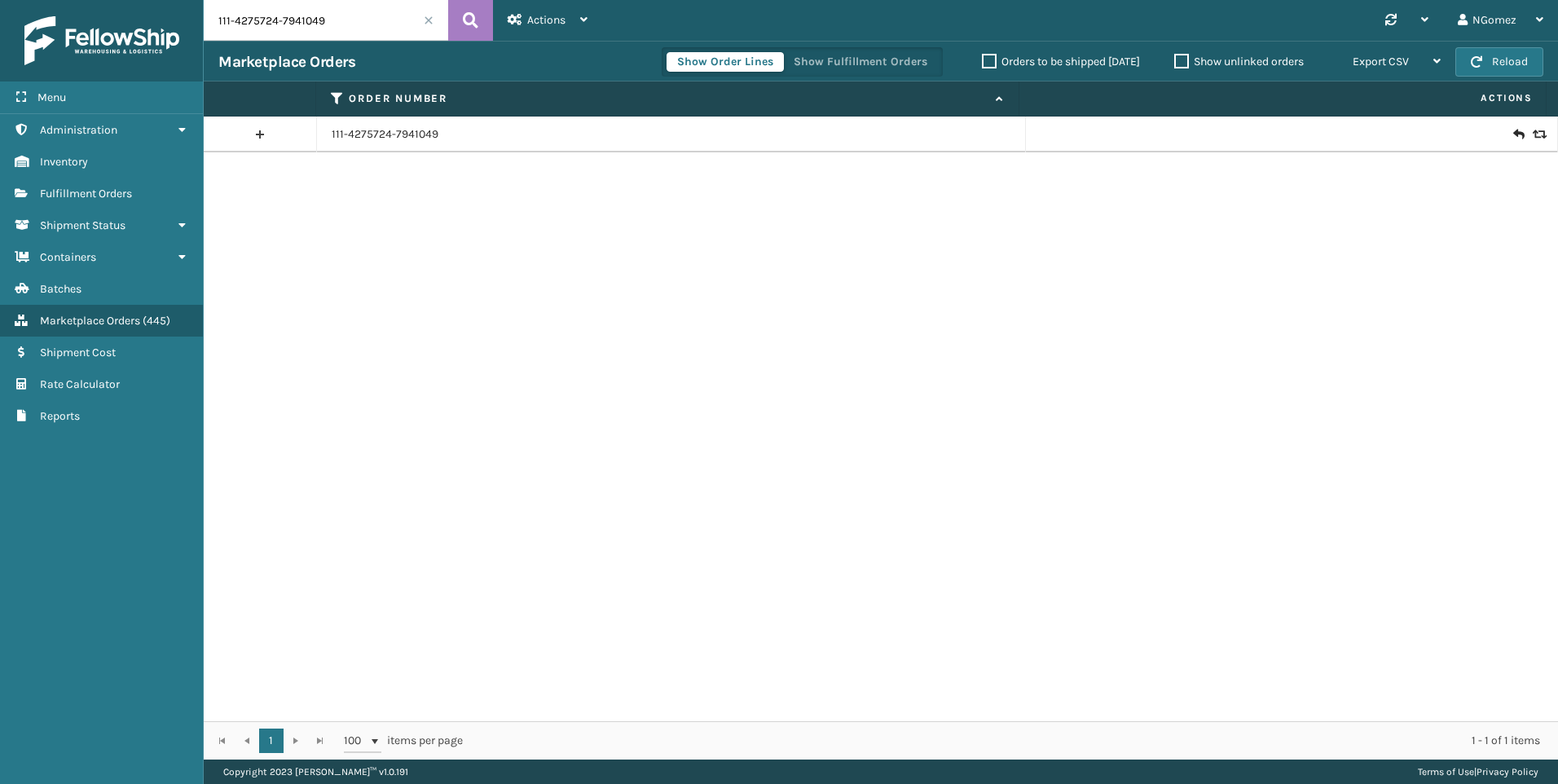
click at [281, 19] on input "111-4275724-7941049" at bounding box center [326, 20] width 245 height 41
click at [80, 191] on span "Fulfillment Orders" at bounding box center [86, 193] width 92 height 13
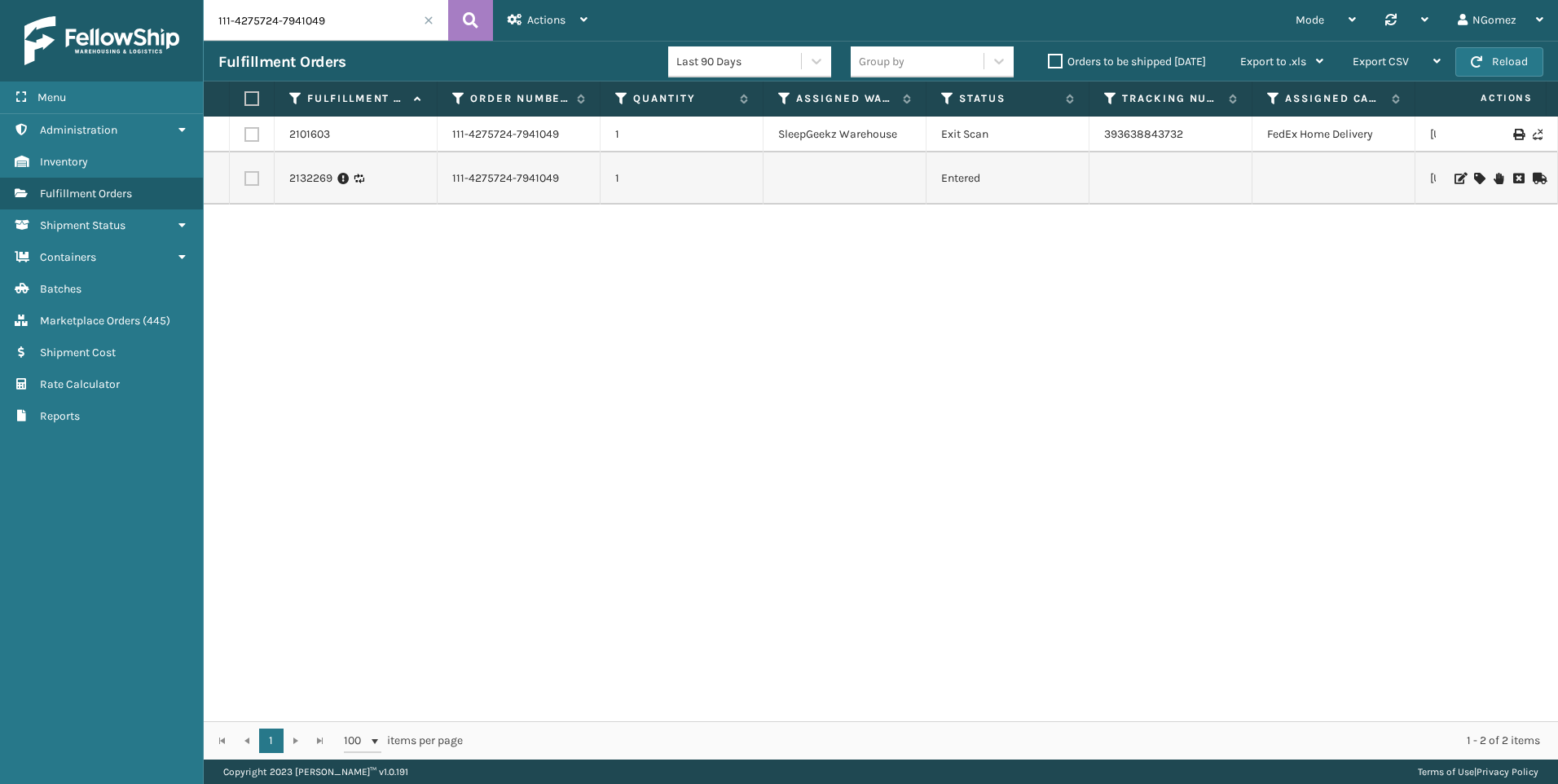
click at [291, 25] on input "111-4275724-7941049" at bounding box center [326, 20] width 245 height 41
click at [1475, 178] on icon at bounding box center [1480, 179] width 10 height 11
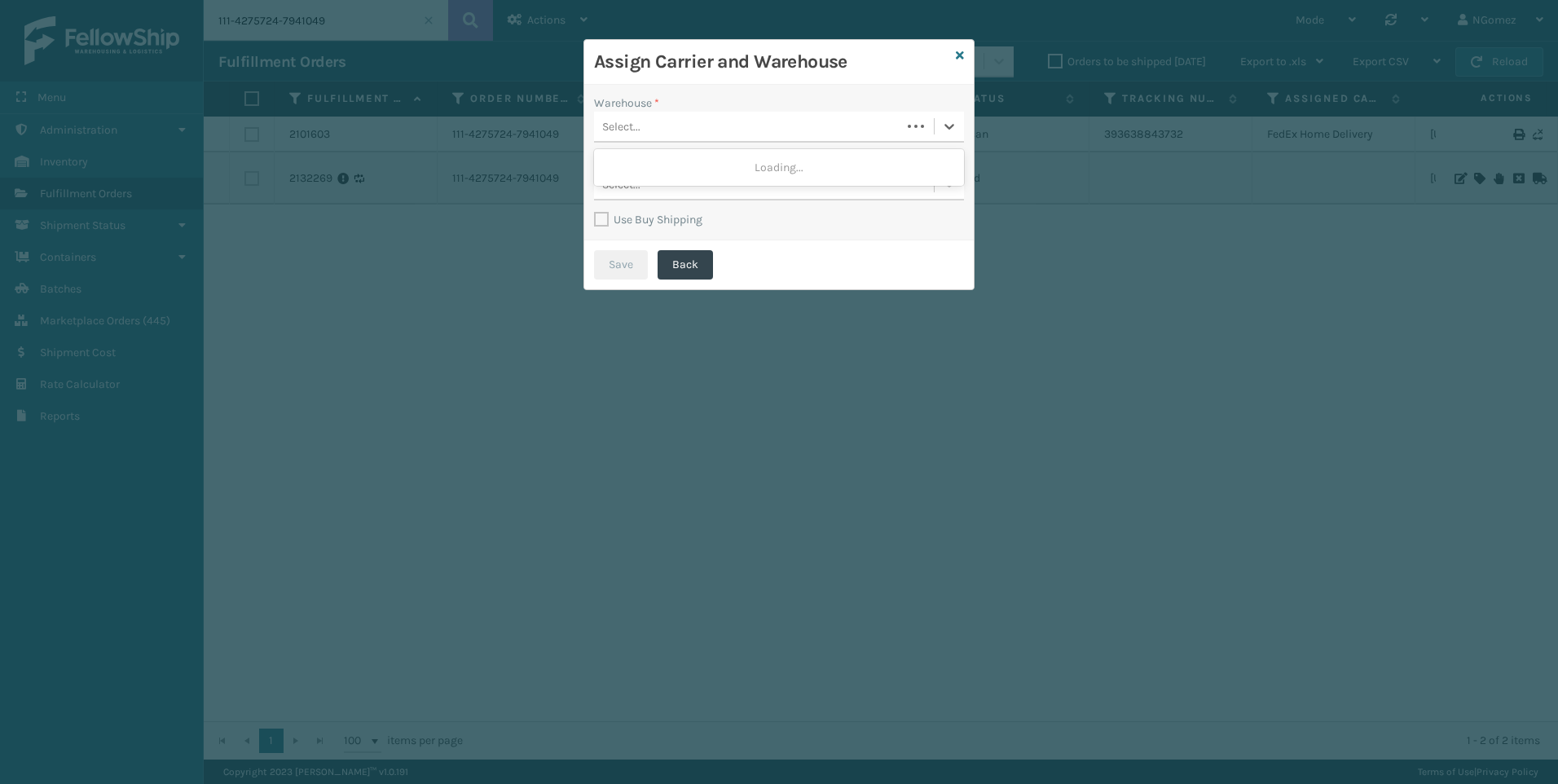
click at [718, 135] on div "Select..." at bounding box center [747, 126] width 307 height 27
click at [688, 186] on div "SleepGeekz Warehouse" at bounding box center [779, 198] width 370 height 31
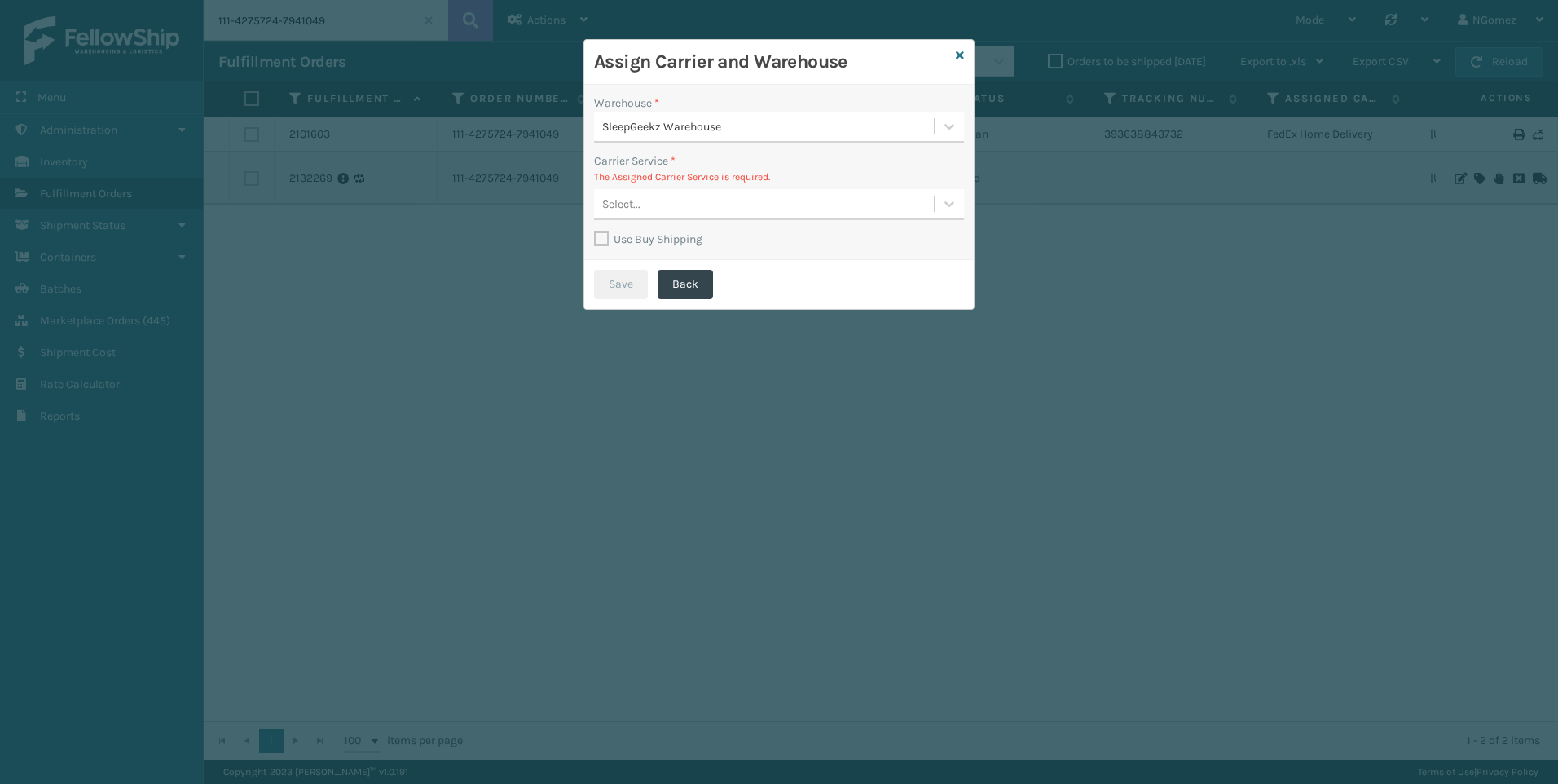
click at [680, 202] on div "Select..." at bounding box center [763, 204] width 340 height 27
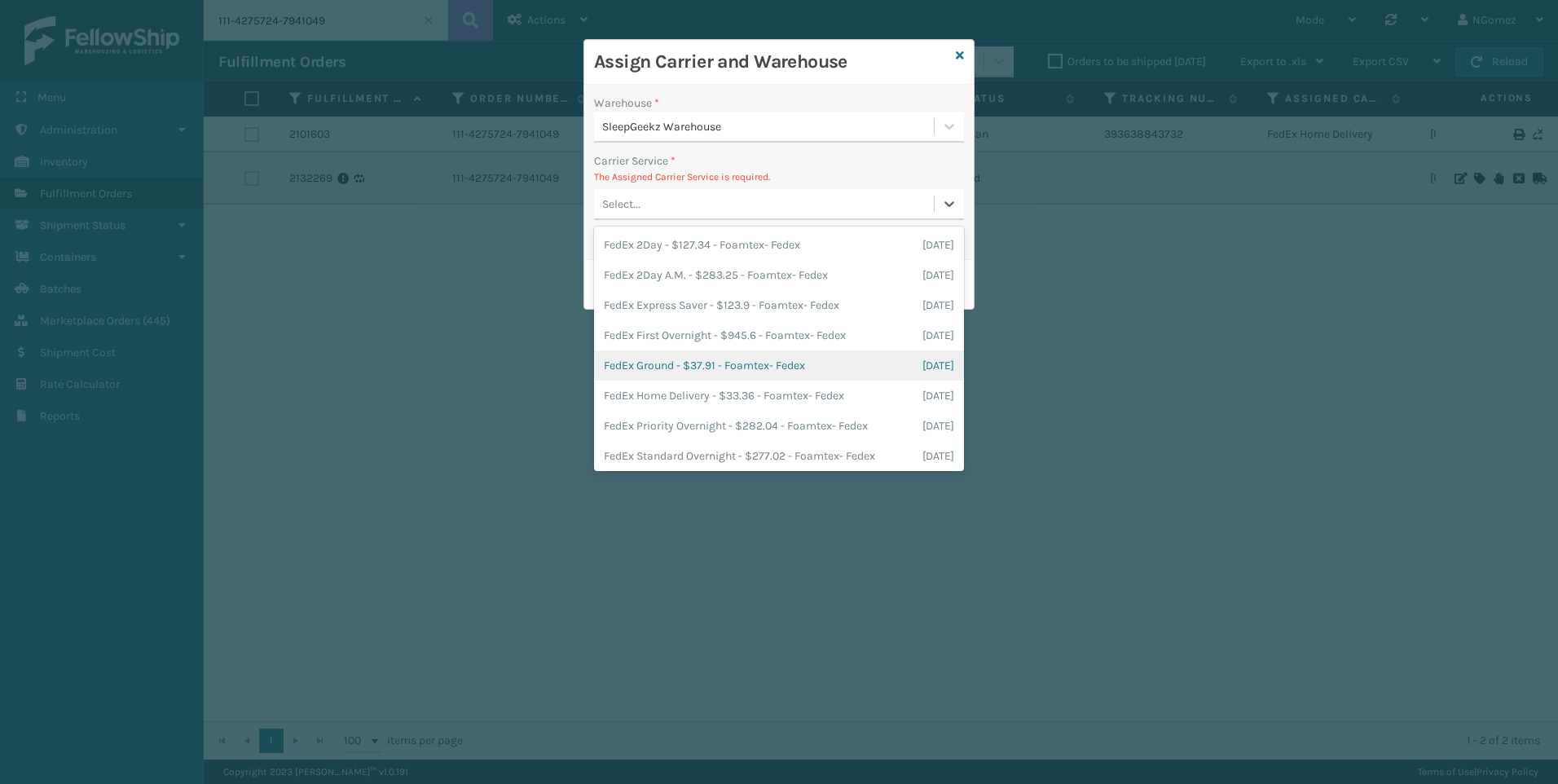
click at [680, 358] on div "FedEx Ground - $37.91 - Foamtex- Fedex [DATE]" at bounding box center [779, 365] width 370 height 31
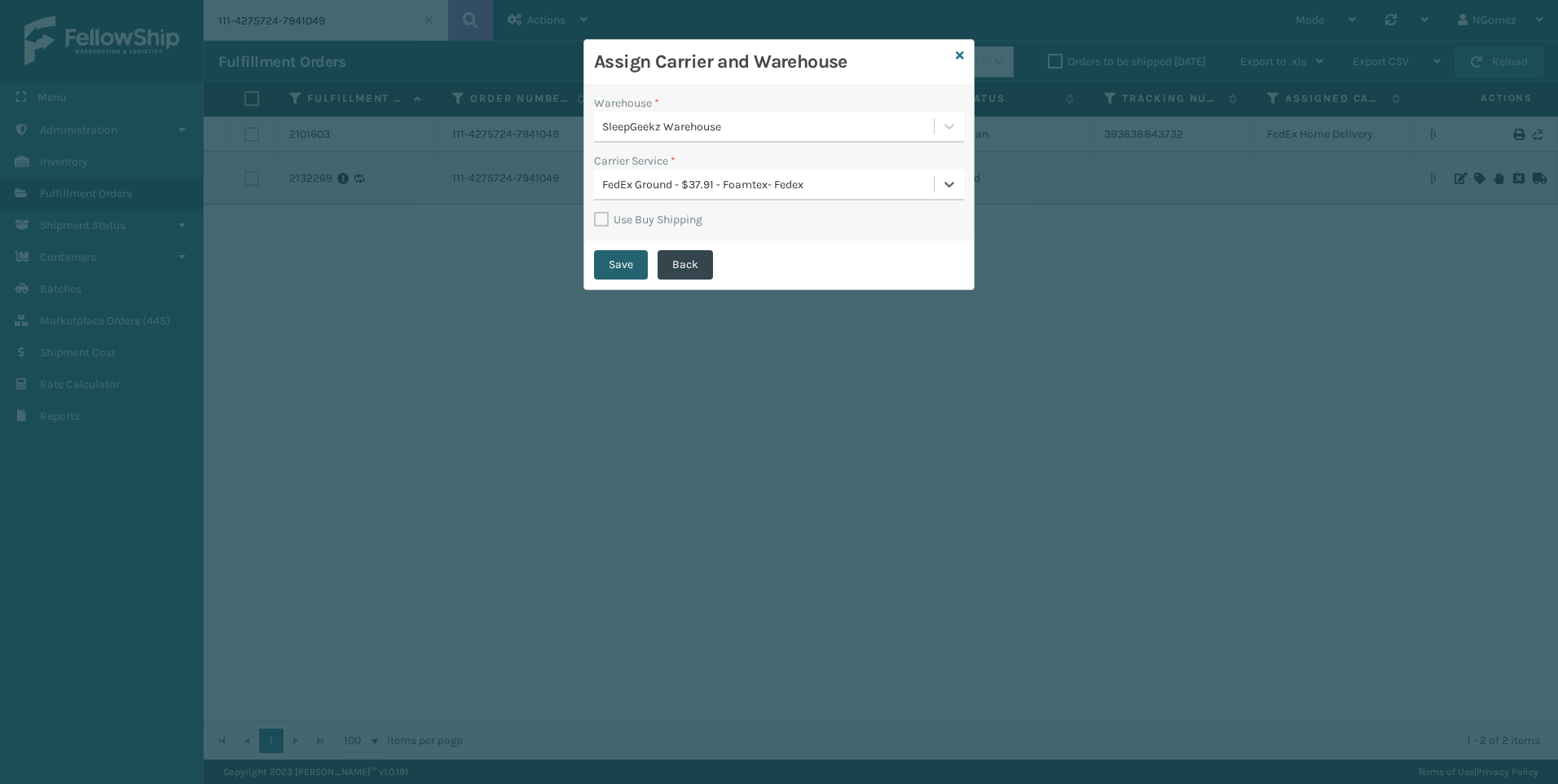
click at [623, 262] on button "Save" at bounding box center [621, 265] width 54 height 30
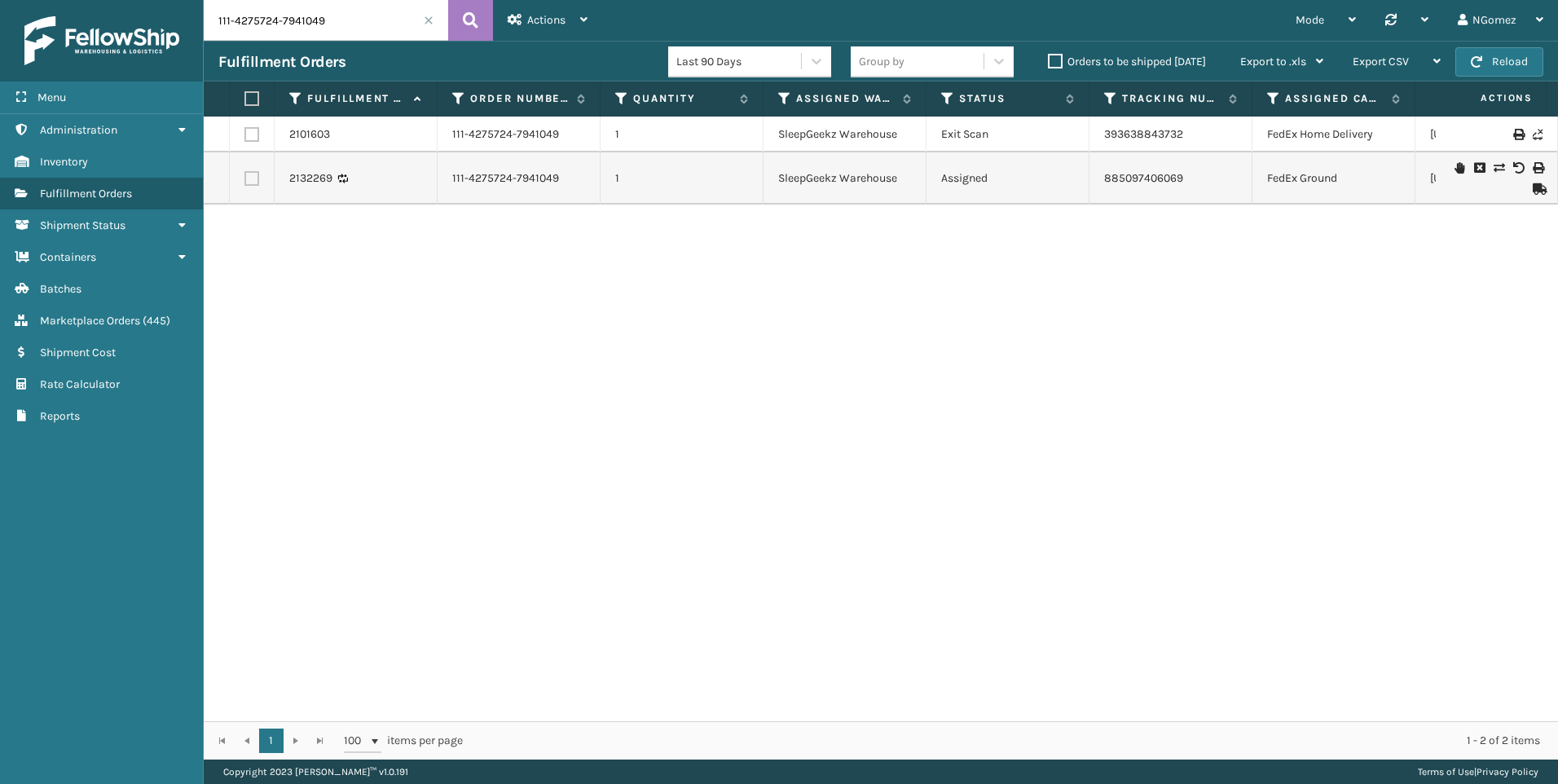
click at [260, 33] on input "111-4275724-7941049" at bounding box center [326, 20] width 245 height 41
paste input "2-6025275-7962661"
click at [476, 19] on icon at bounding box center [471, 21] width 15 height 25
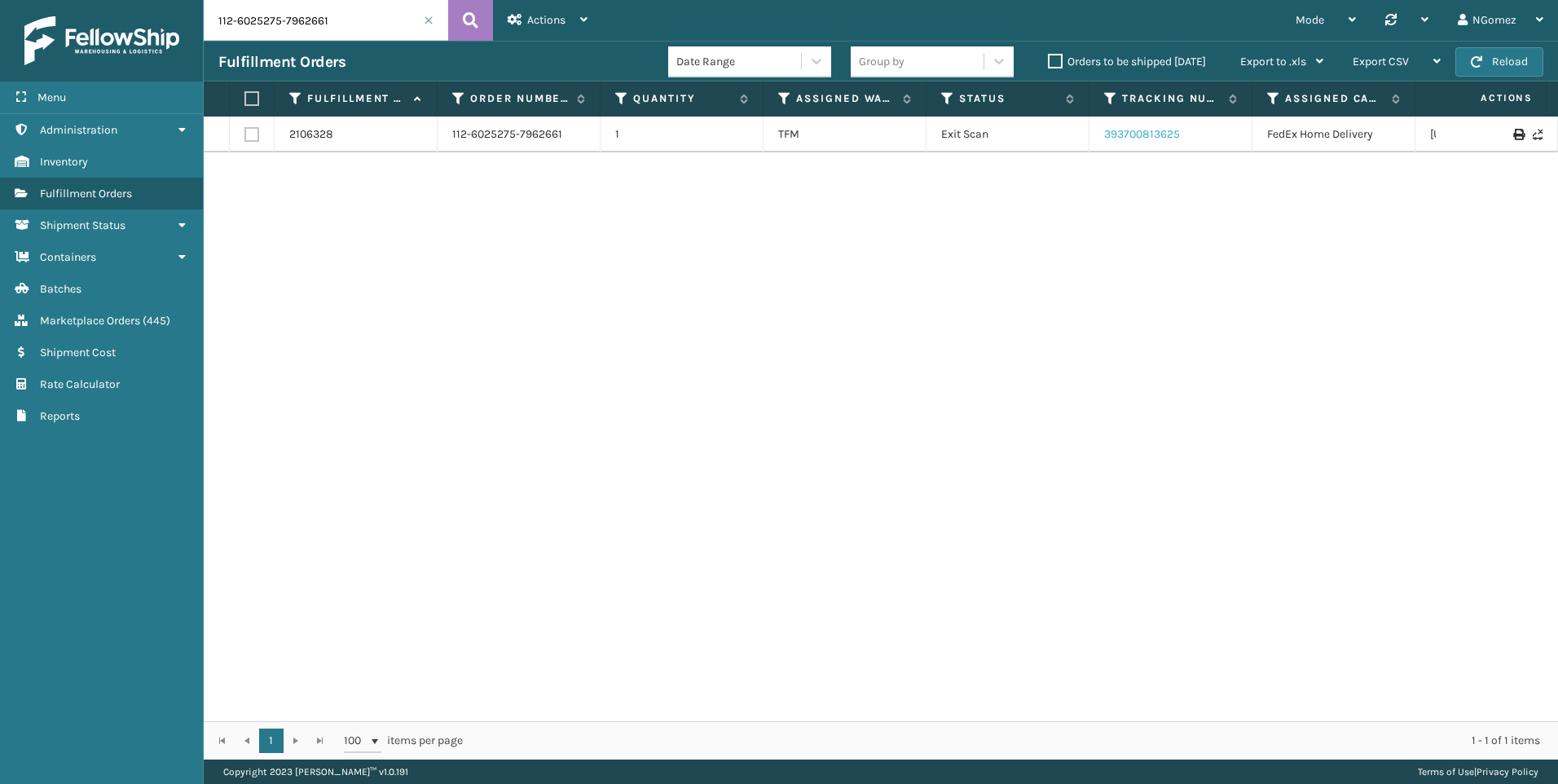
click at [1153, 129] on link "393700813625" at bounding box center [1142, 134] width 76 height 13
click at [357, 27] on input "112-6025275-7962661" at bounding box center [326, 20] width 245 height 41
click at [358, 27] on input "112-6025275-7962661" at bounding box center [326, 20] width 245 height 41
type input "3971"
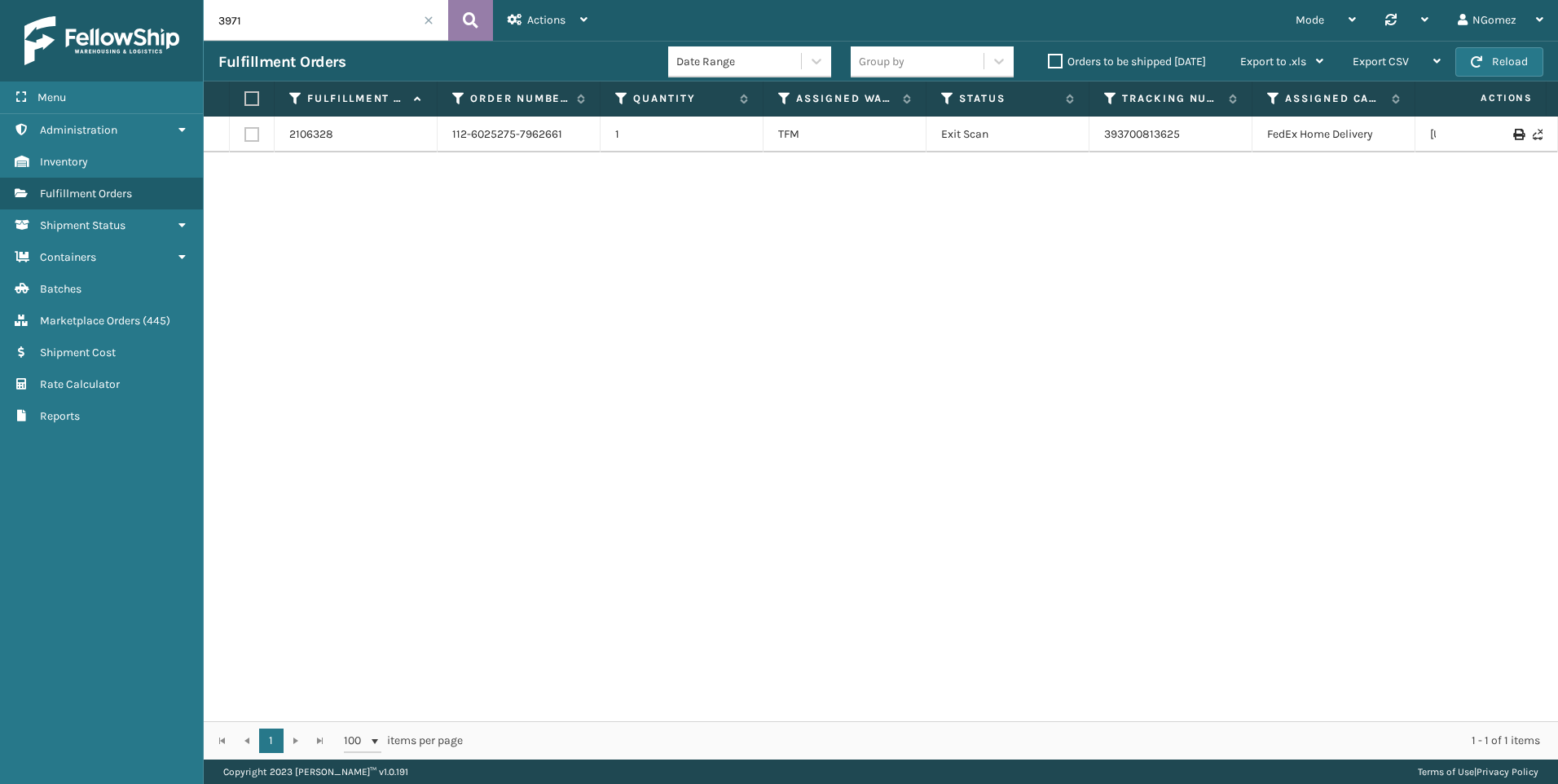
click at [472, 26] on icon at bounding box center [471, 21] width 15 height 25
click at [1130, 135] on link "884997619338" at bounding box center [1143, 142] width 77 height 13
